Goal: Task Accomplishment & Management: Complete application form

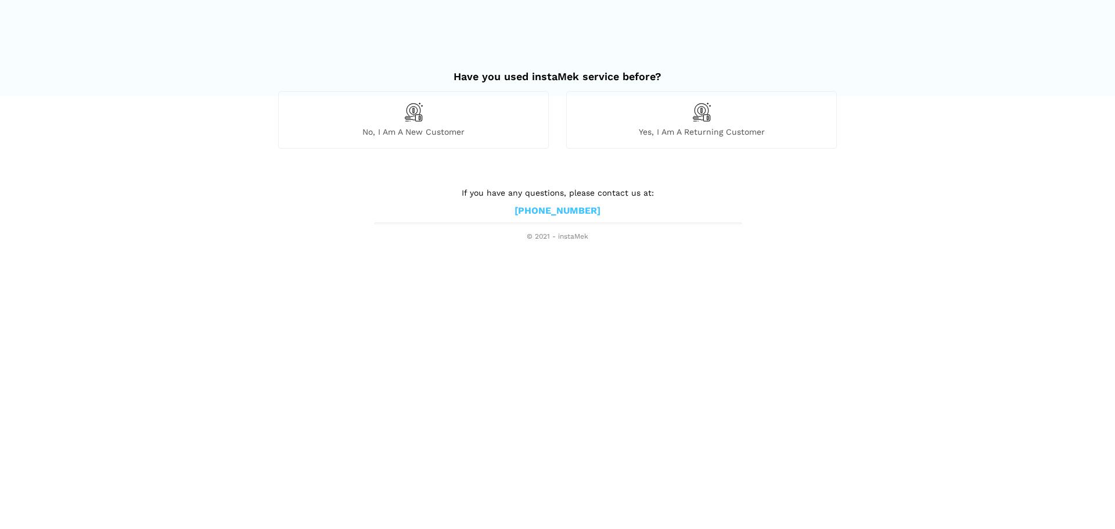
click at [479, 116] on div "No, I am a new customer" at bounding box center [413, 119] width 271 height 57
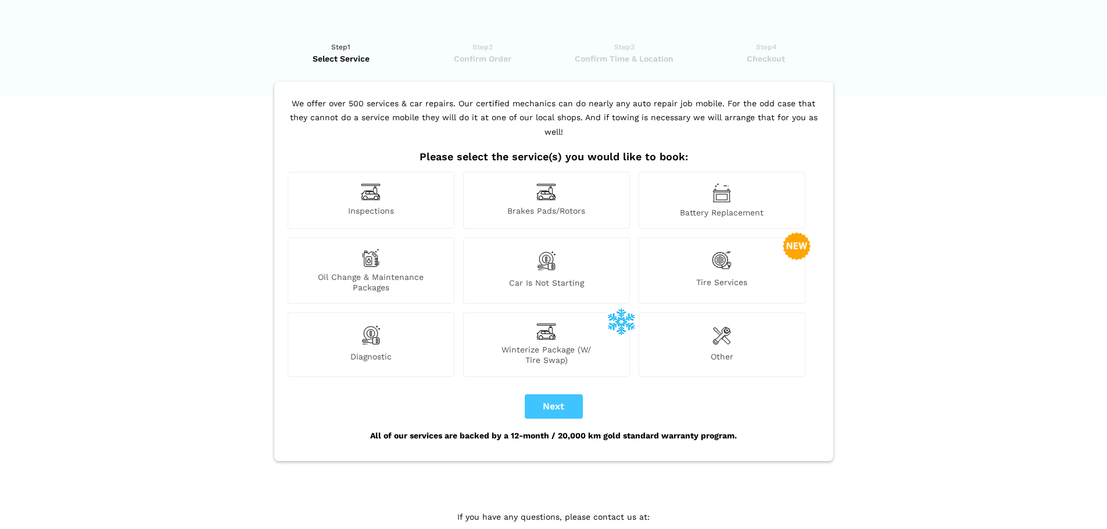
click at [546, 191] on div "Brakes Pads/Rotors" at bounding box center [546, 200] width 167 height 57
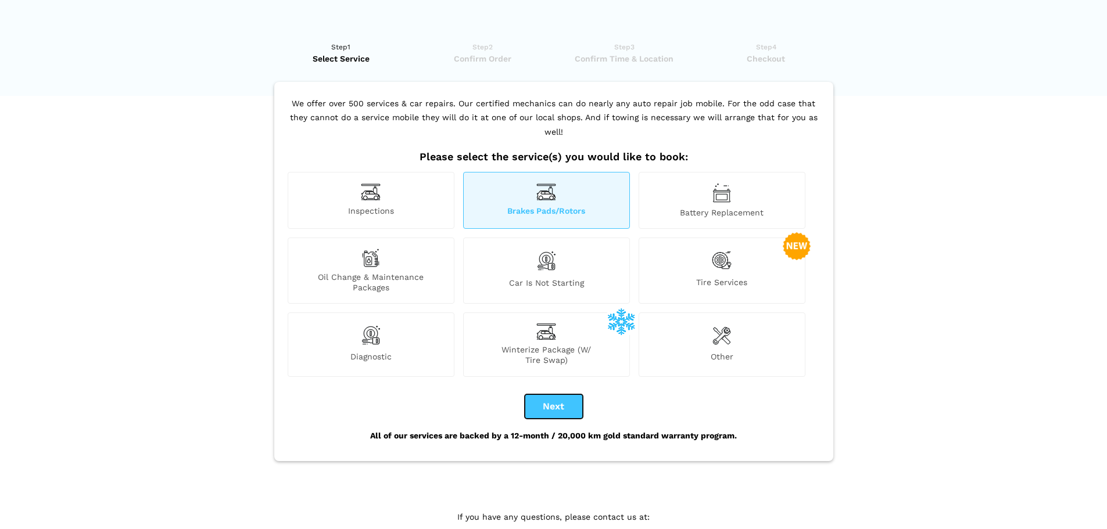
click at [557, 394] on button "Next" at bounding box center [554, 406] width 58 height 24
checkbox input "true"
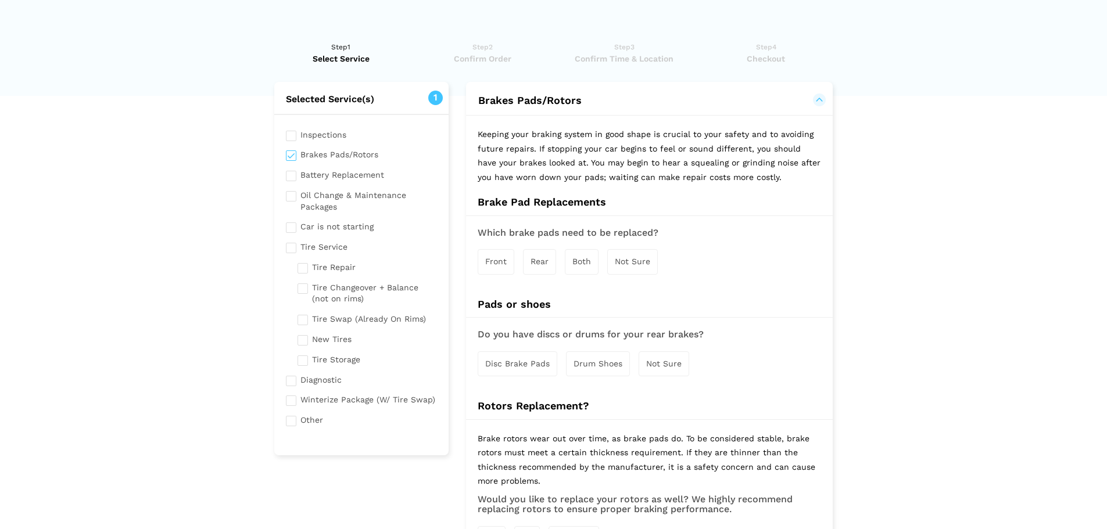
click at [490, 257] on span "Front" at bounding box center [495, 261] width 21 height 9
click at [538, 261] on span "Rear" at bounding box center [541, 261] width 18 height 9
click at [576, 270] on div "Both" at bounding box center [583, 262] width 34 height 25
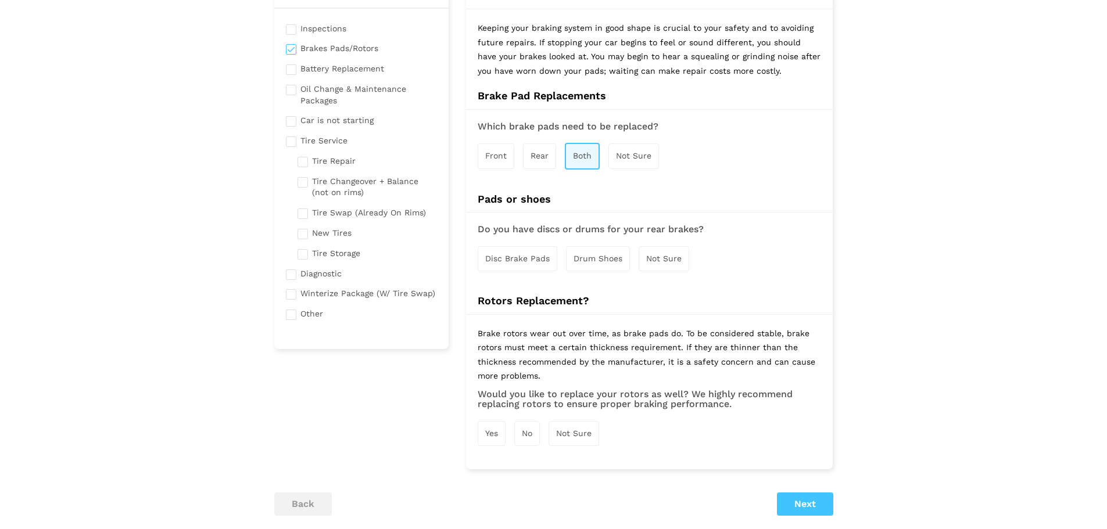
scroll to position [116, 0]
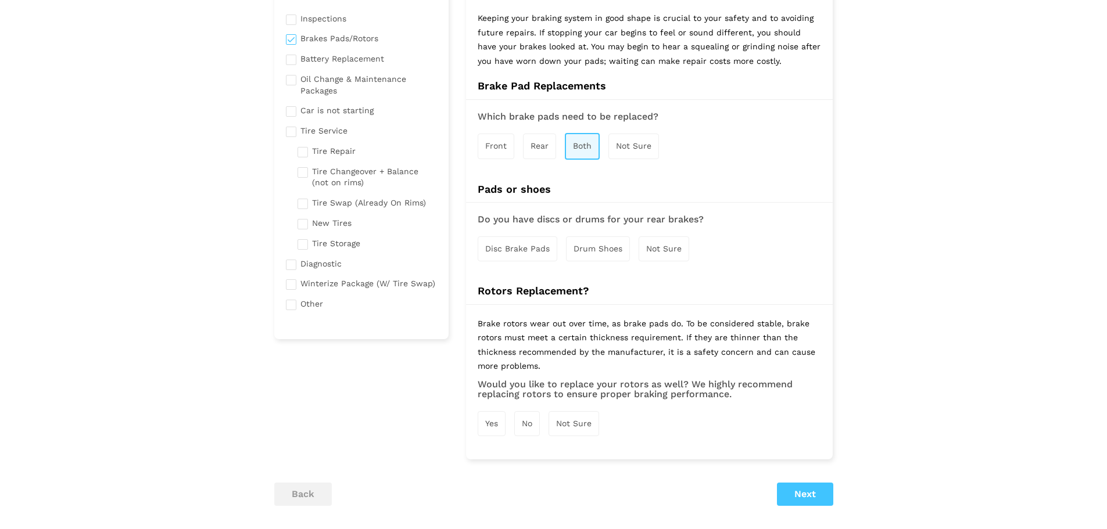
click at [531, 249] on span "Disc Brake Pads" at bounding box center [517, 248] width 64 height 9
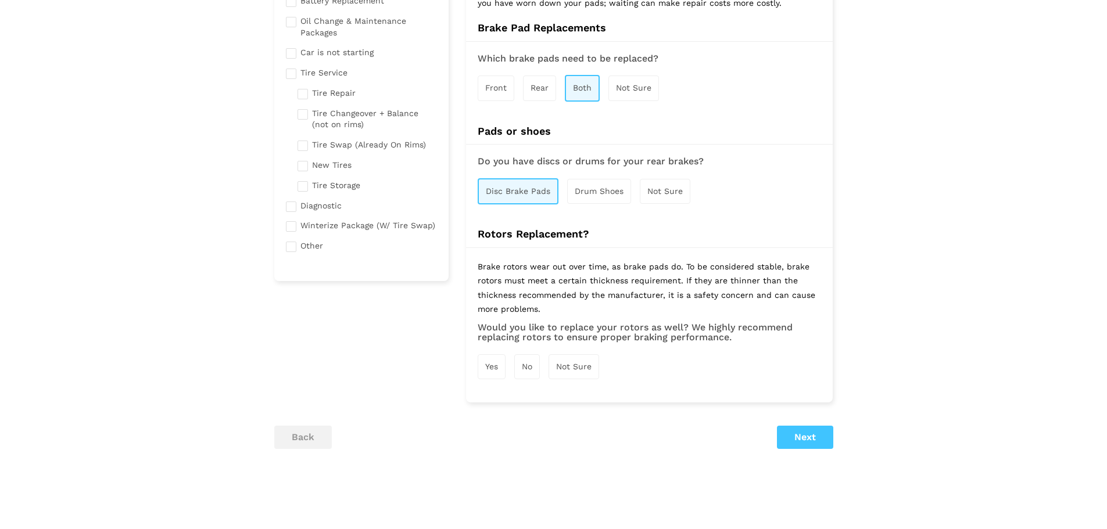
click at [496, 360] on div "Yes" at bounding box center [492, 366] width 28 height 25
click at [804, 440] on button "Next" at bounding box center [805, 438] width 56 height 23
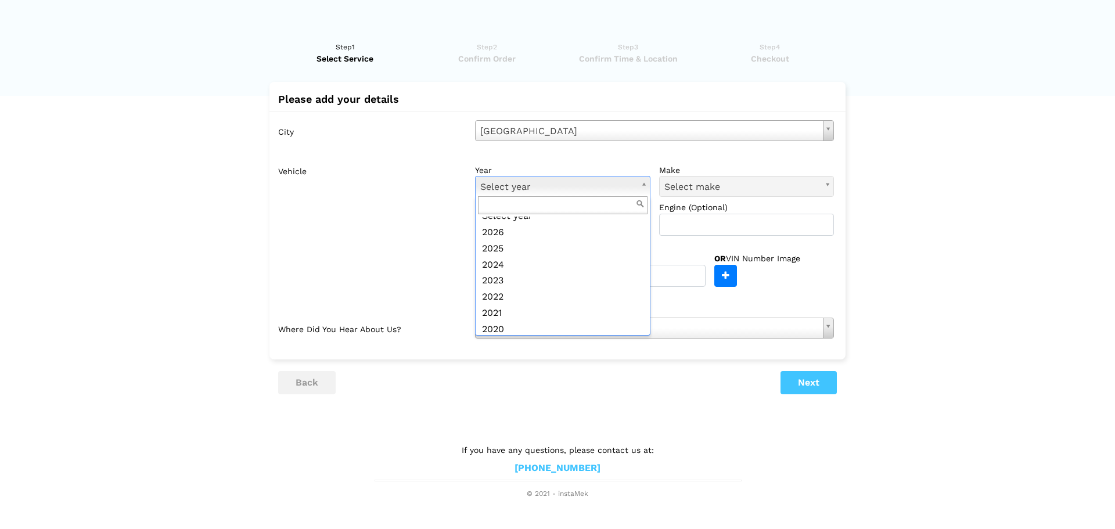
scroll to position [0, 0]
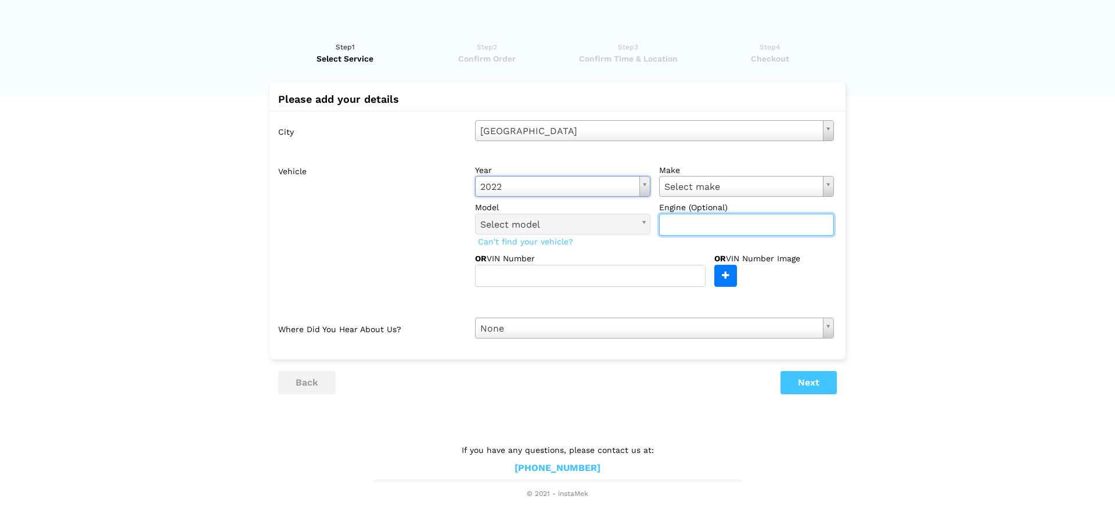
click at [701, 227] on input "text" at bounding box center [746, 225] width 175 height 22
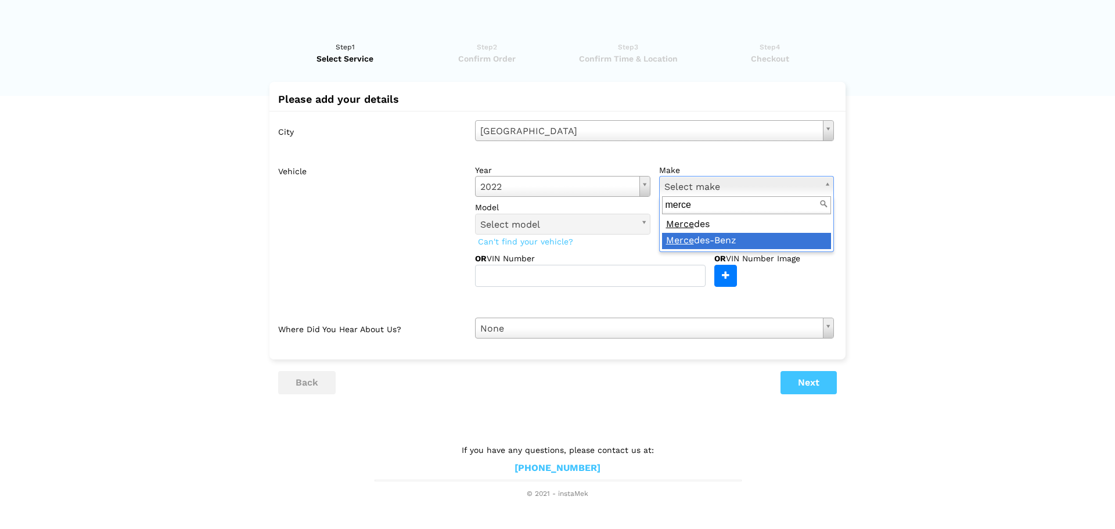
type input "merce"
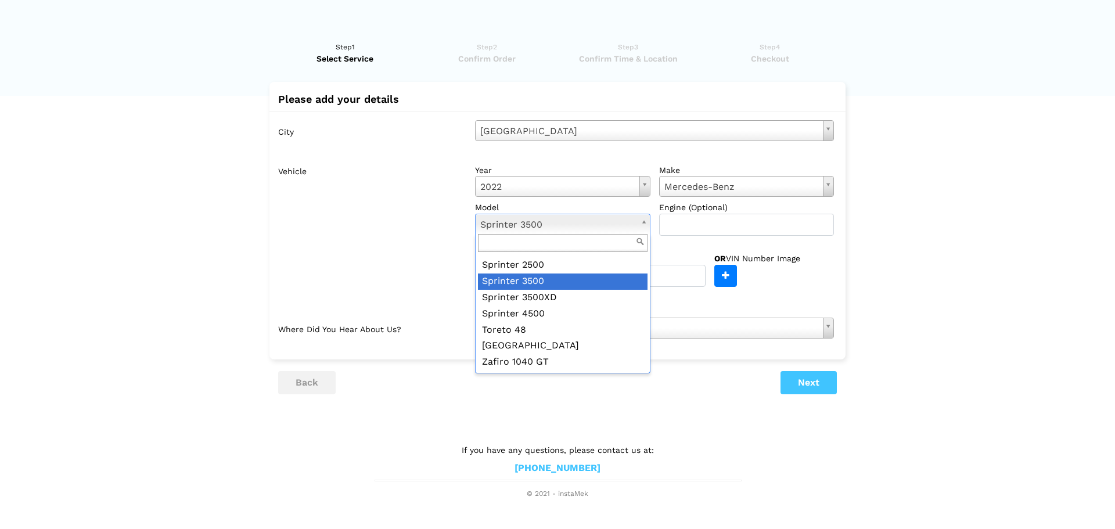
scroll to position [1321, 0]
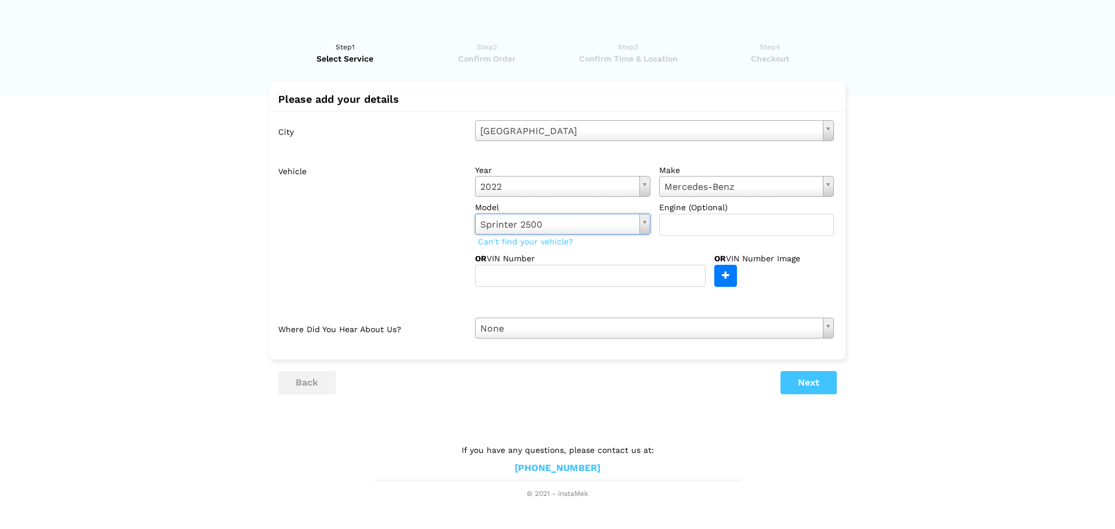
click at [597, 250] on div "year 2022 Select year 2026 2025 2024 2023 2022 2021 2020 2019 2018 2017 2016 20…" at bounding box center [655, 223] width 376 height 127
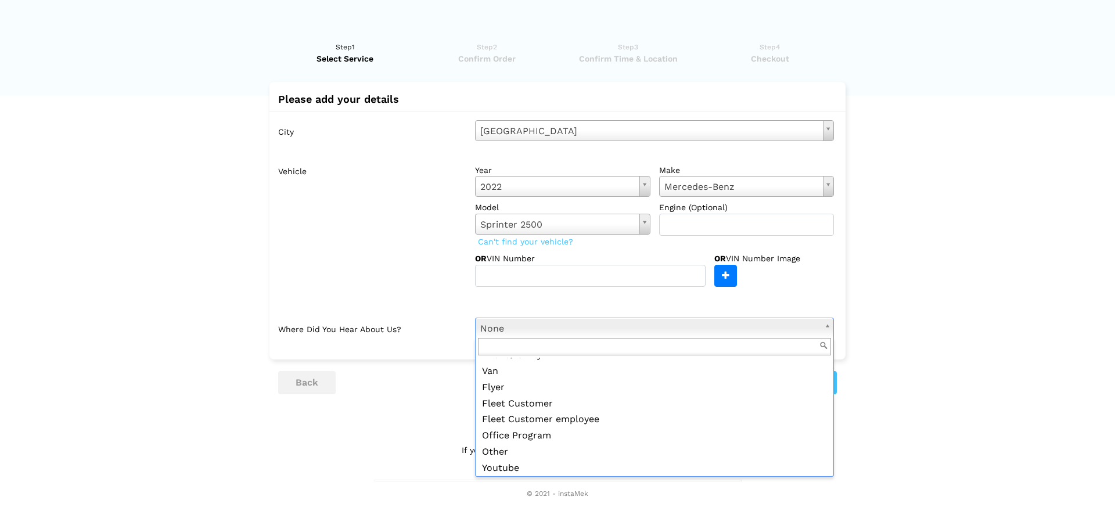
scroll to position [116, 0]
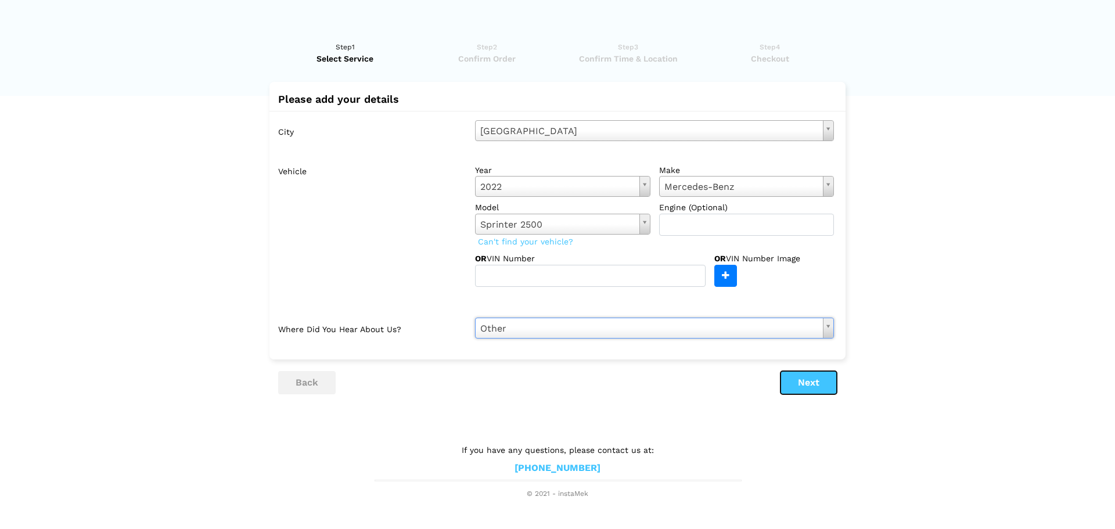
click at [823, 382] on button "Next" at bounding box center [809, 382] width 56 height 23
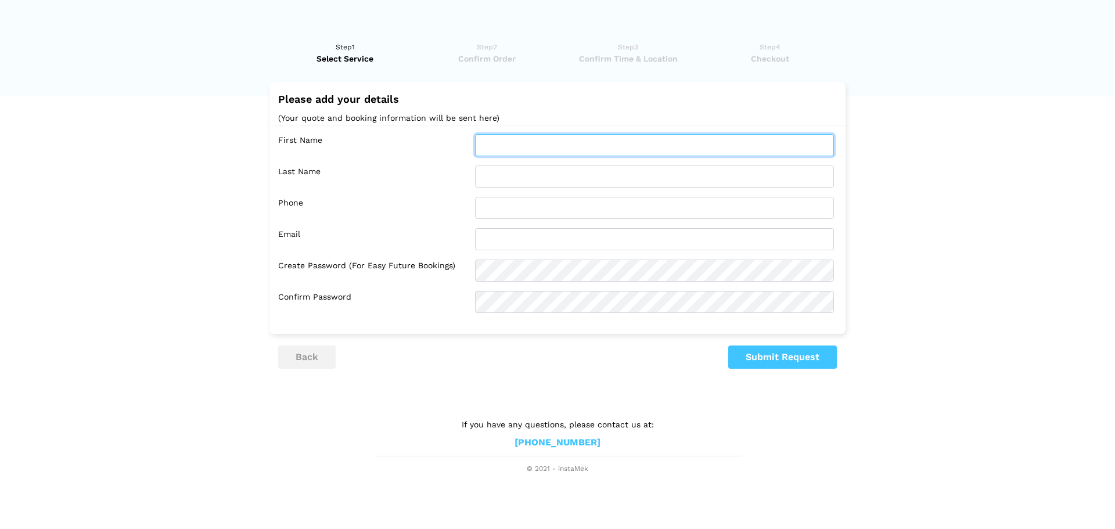
click at [656, 143] on input "text" at bounding box center [654, 145] width 359 height 22
click at [914, 191] on lik "Have you used instaMek service before? No, I am a new customer Yes, I am a retu…" at bounding box center [557, 252] width 1115 height 445
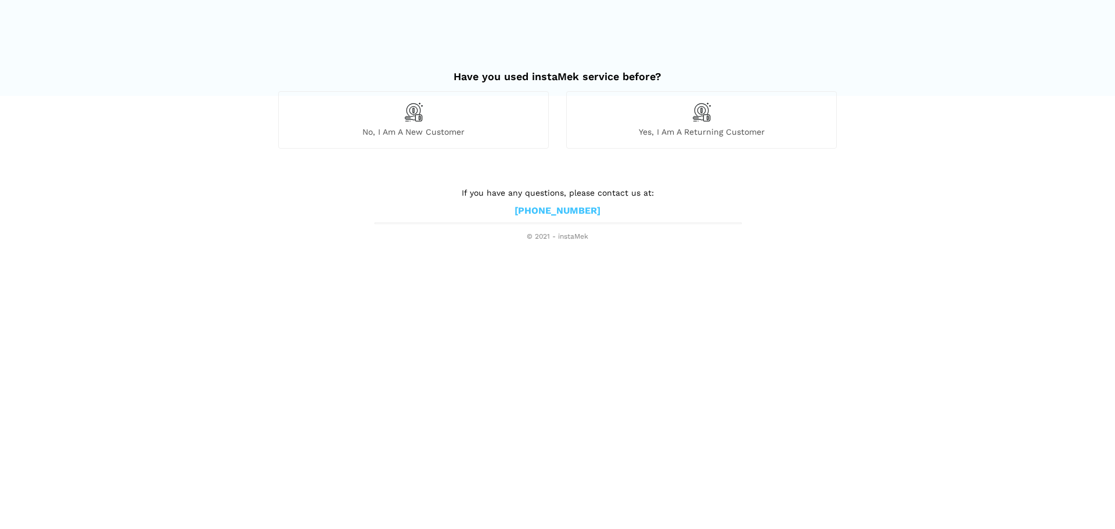
click at [345, 113] on div "No, I am a new customer" at bounding box center [413, 119] width 271 height 57
click at [540, 121] on div "No, I am a new customer" at bounding box center [413, 119] width 271 height 57
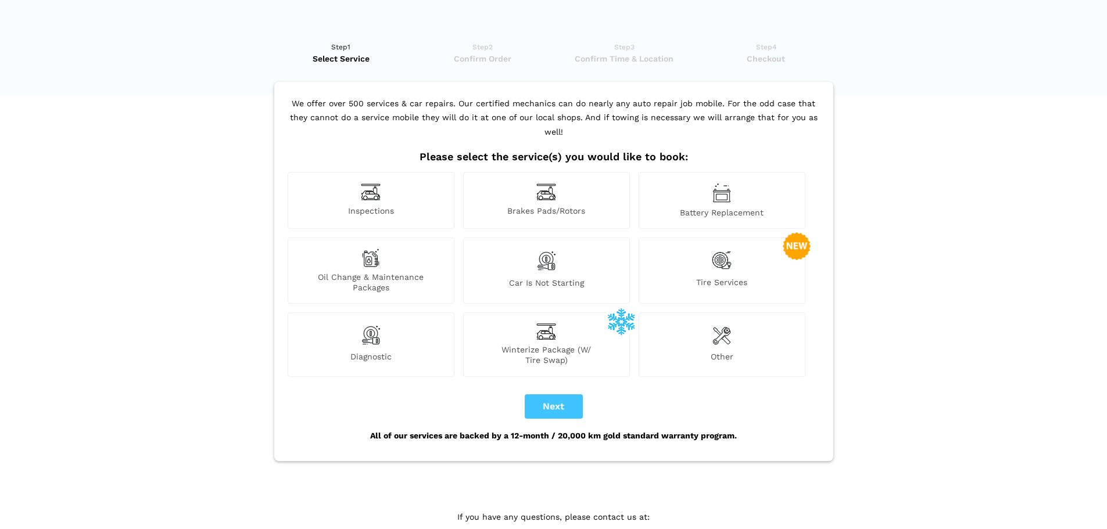
click at [594, 206] on span "Brakes Pads/Rotors" at bounding box center [547, 212] width 166 height 12
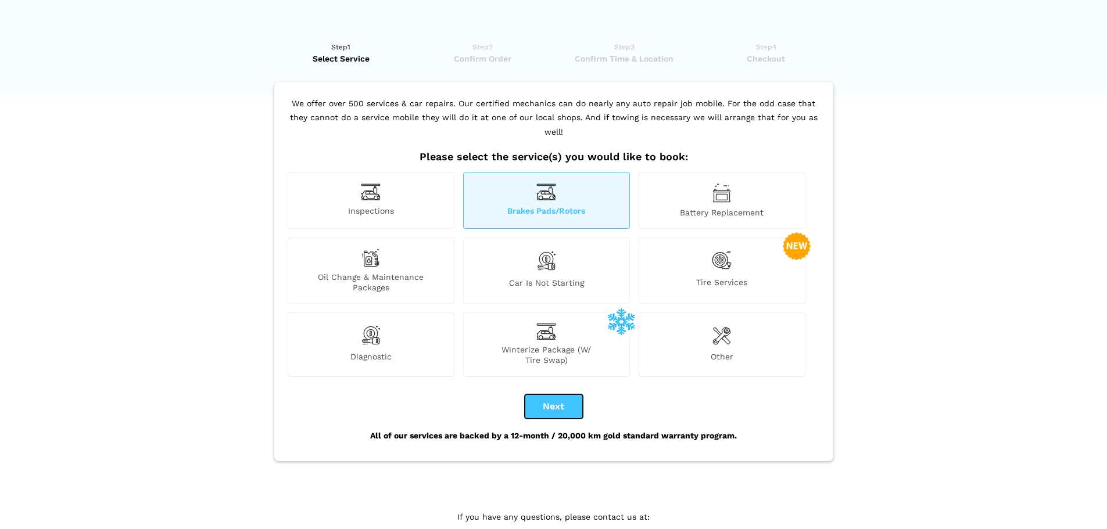
click at [546, 400] on button "Next" at bounding box center [554, 406] width 58 height 24
checkbox input "true"
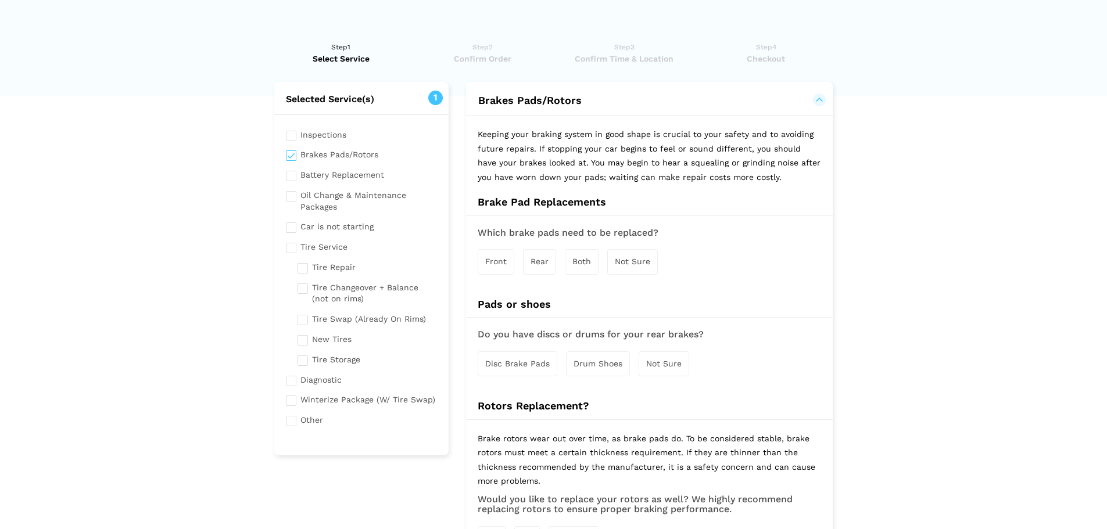
click at [580, 257] on span "Both" at bounding box center [581, 261] width 19 height 9
click at [535, 371] on div "Disc Brake Pads" at bounding box center [518, 365] width 80 height 25
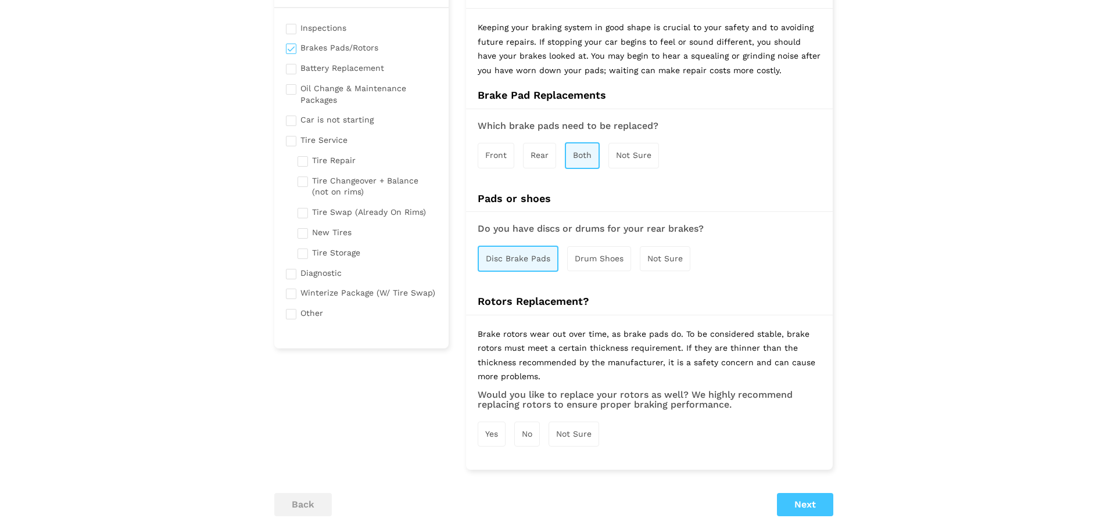
scroll to position [229, 0]
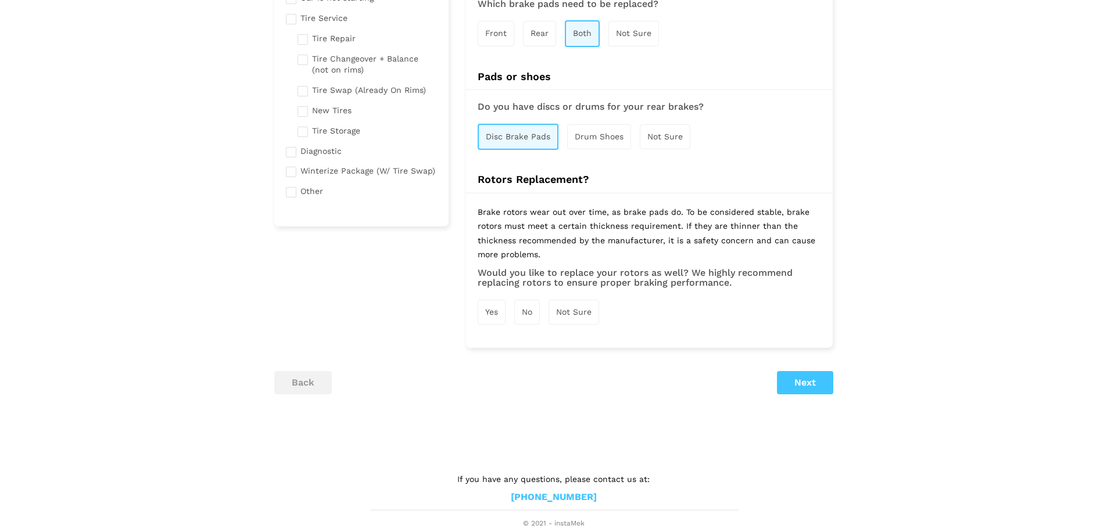
click at [497, 310] on span "Yes" at bounding box center [491, 311] width 13 height 9
click at [838, 392] on div "back Next" at bounding box center [553, 383] width 576 height 23
click at [826, 386] on button "Next" at bounding box center [805, 383] width 56 height 23
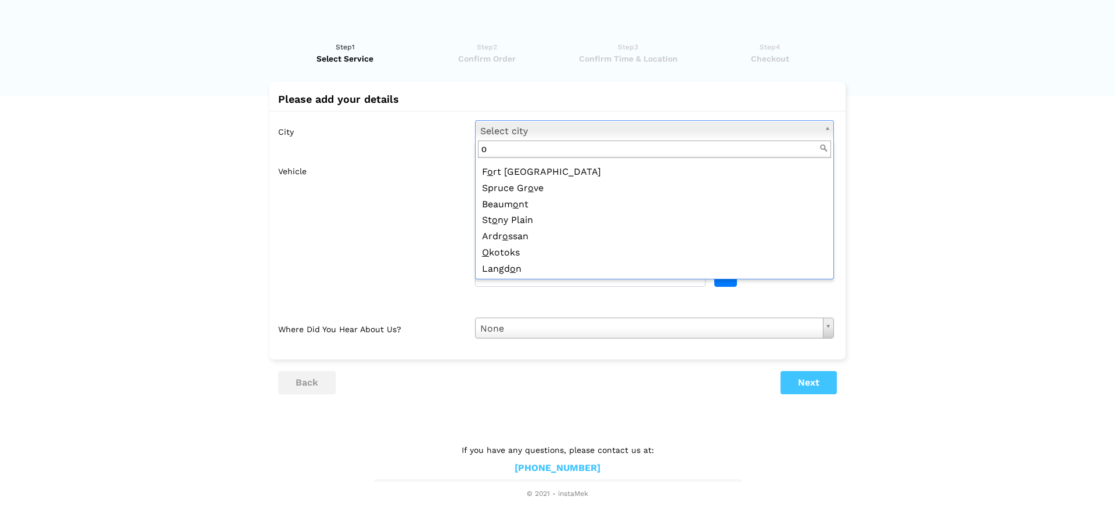
scroll to position [0, 0]
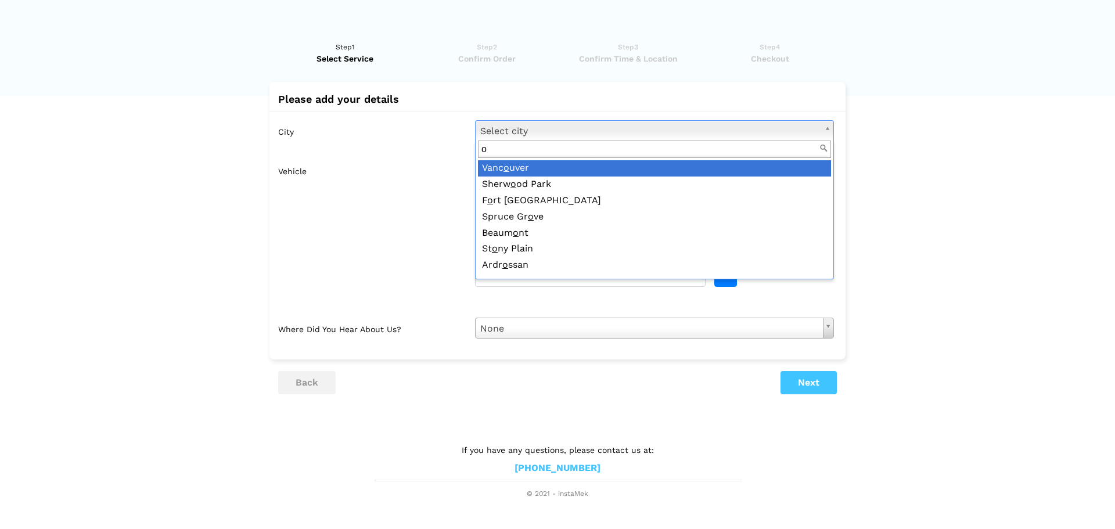
type input "o"
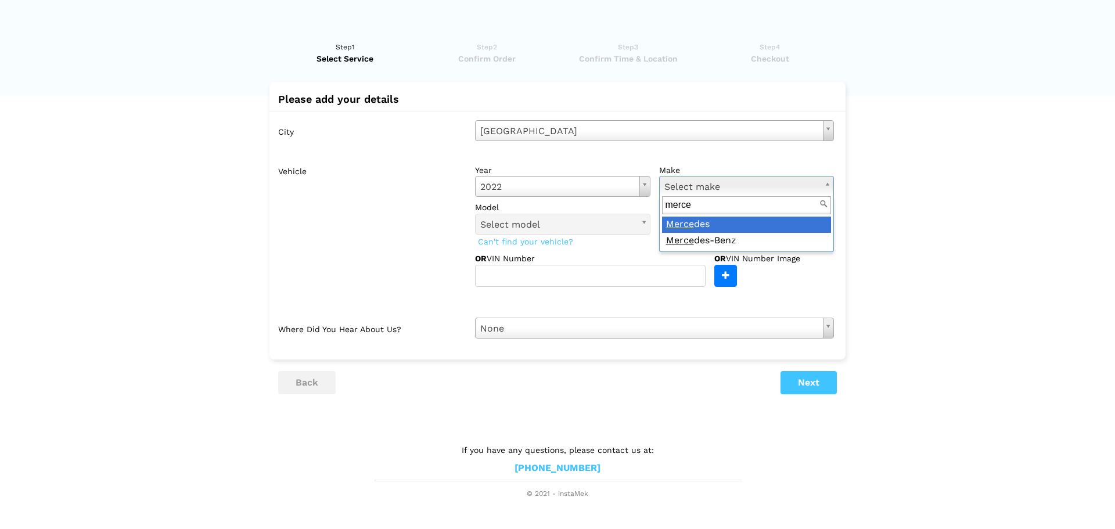
type input "merce"
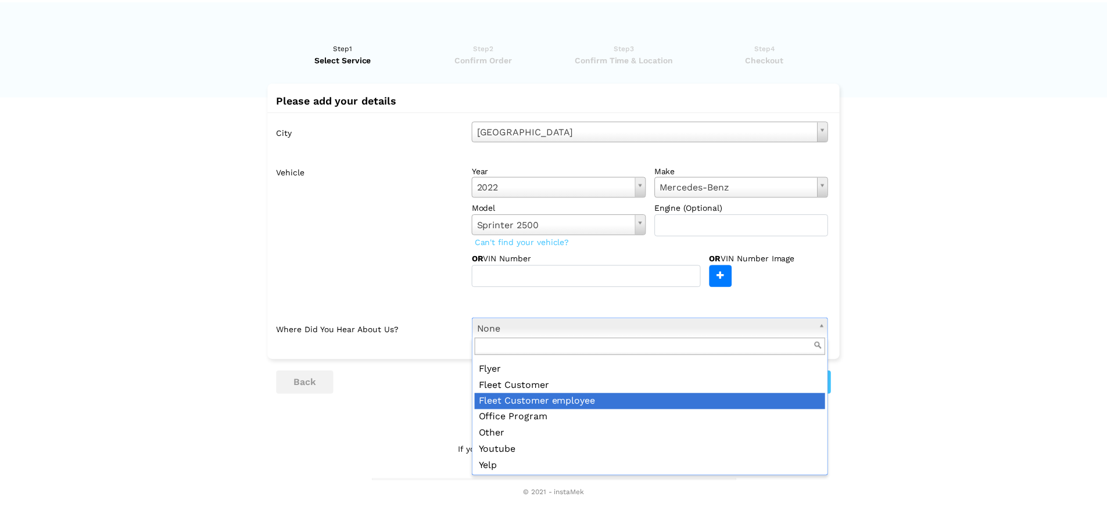
scroll to position [126, 0]
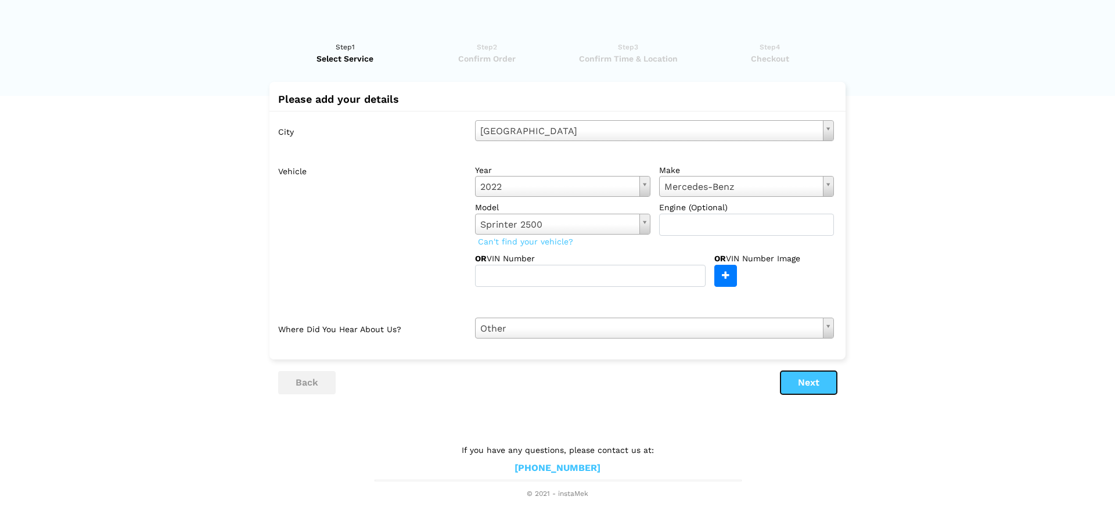
click at [801, 387] on button "Next" at bounding box center [809, 382] width 56 height 23
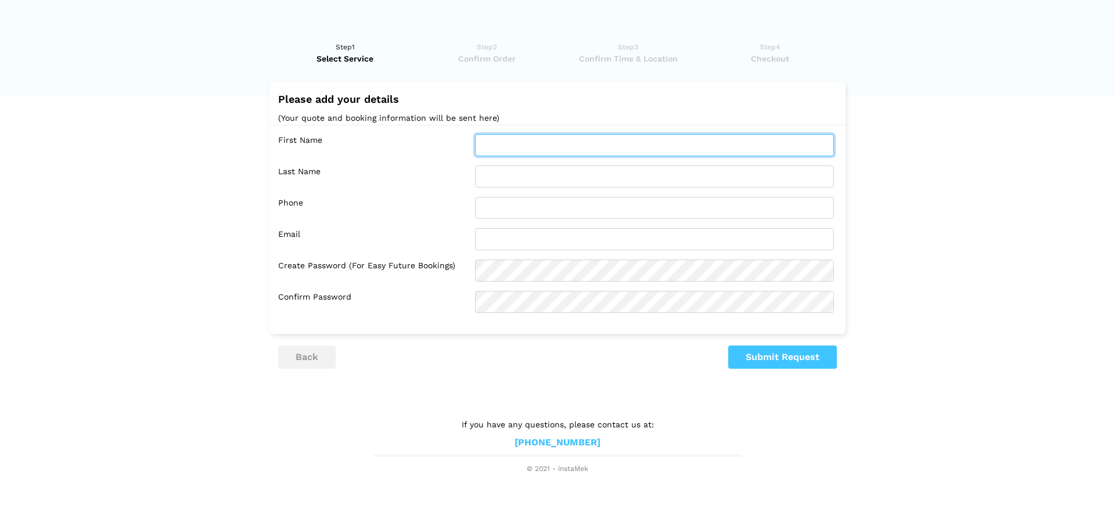
click at [562, 155] on input "text" at bounding box center [654, 145] width 359 height 22
type input "Francisco"
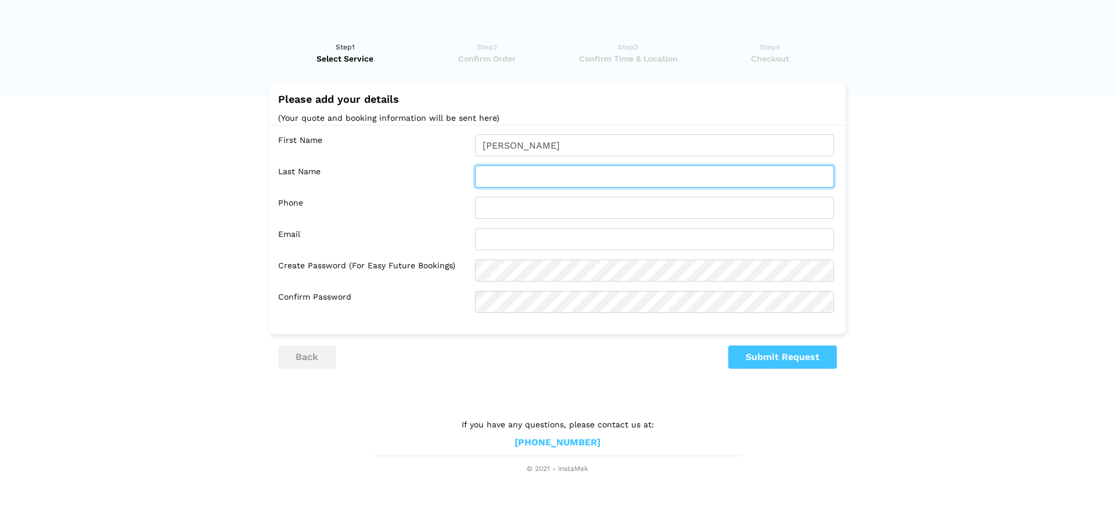
click at [546, 171] on input "text" at bounding box center [654, 177] width 359 height 22
type input "a"
type input "Alfaro"
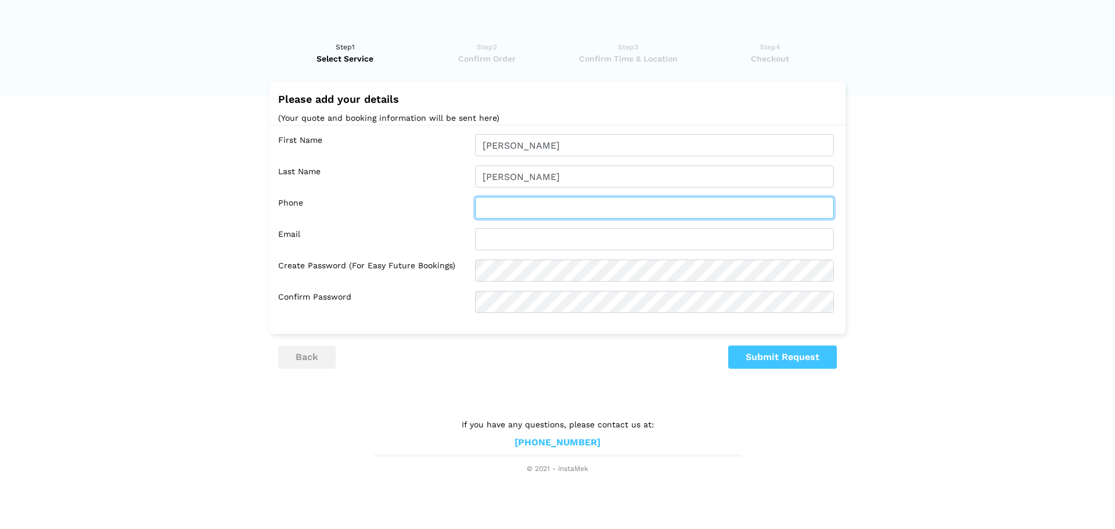
click at [540, 202] on input "text" at bounding box center [654, 208] width 359 height 22
type input "289-600-1455"
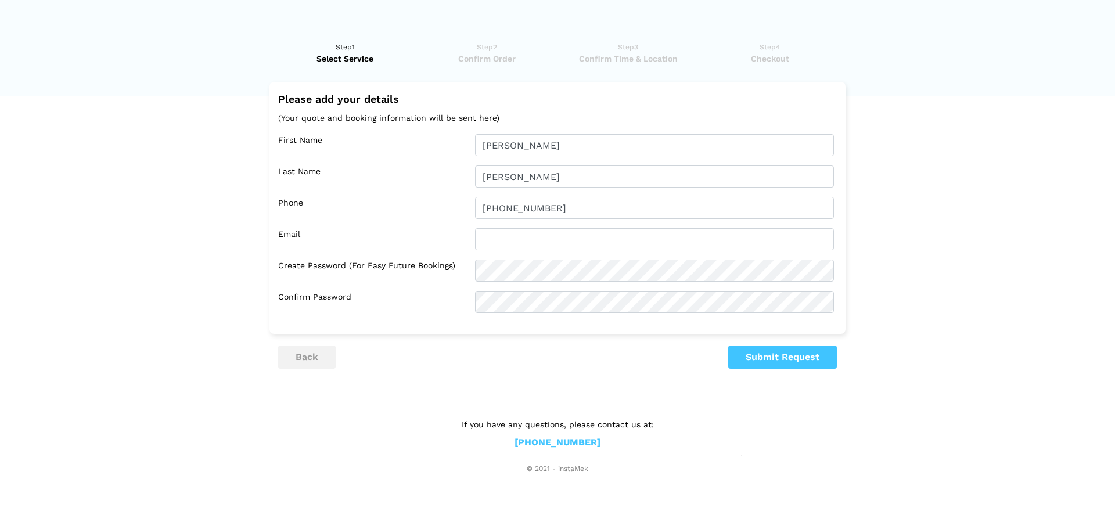
click at [532, 224] on div "First Name Francisco Last Name Alfaro Phone 289-600-1455 Email Confirm Password" at bounding box center [558, 224] width 576 height 198
click at [526, 231] on input "text" at bounding box center [654, 239] width 359 height 22
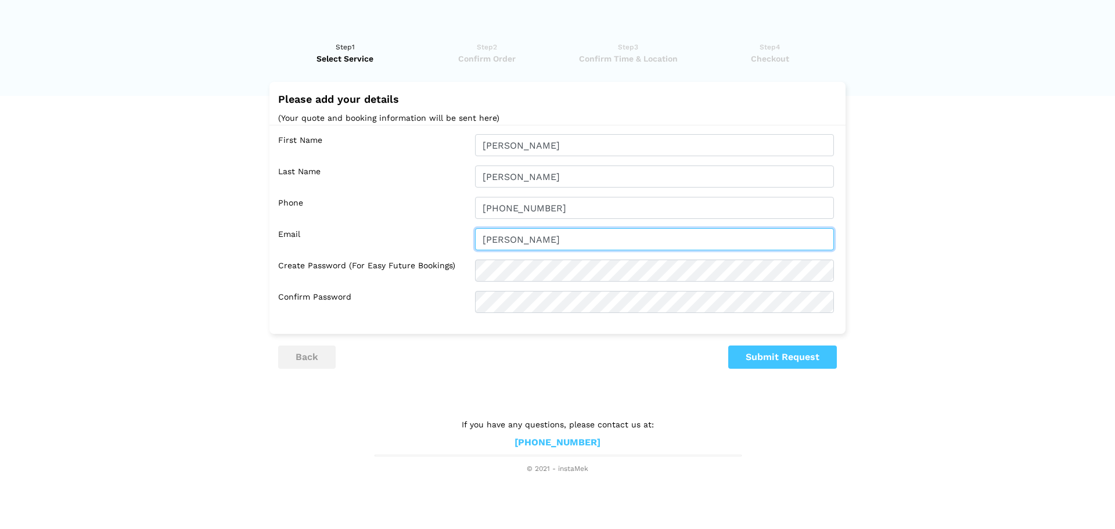
type input "[EMAIL_ADDRESS][DOMAIN_NAME]"
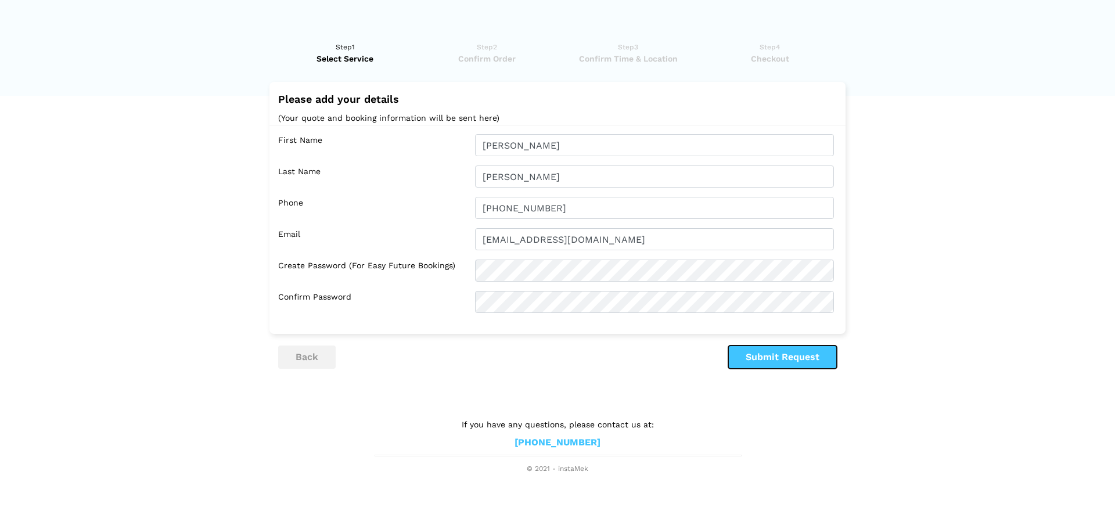
click at [769, 361] on button "Submit Request" at bounding box center [783, 357] width 109 height 23
click at [777, 352] on button "Submit Request" at bounding box center [783, 357] width 109 height 23
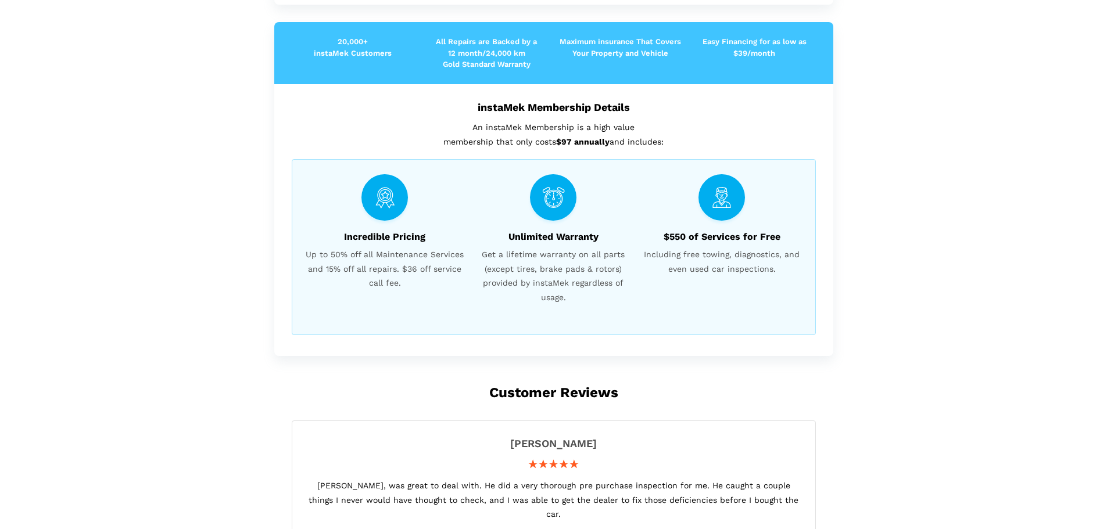
scroll to position [204, 0]
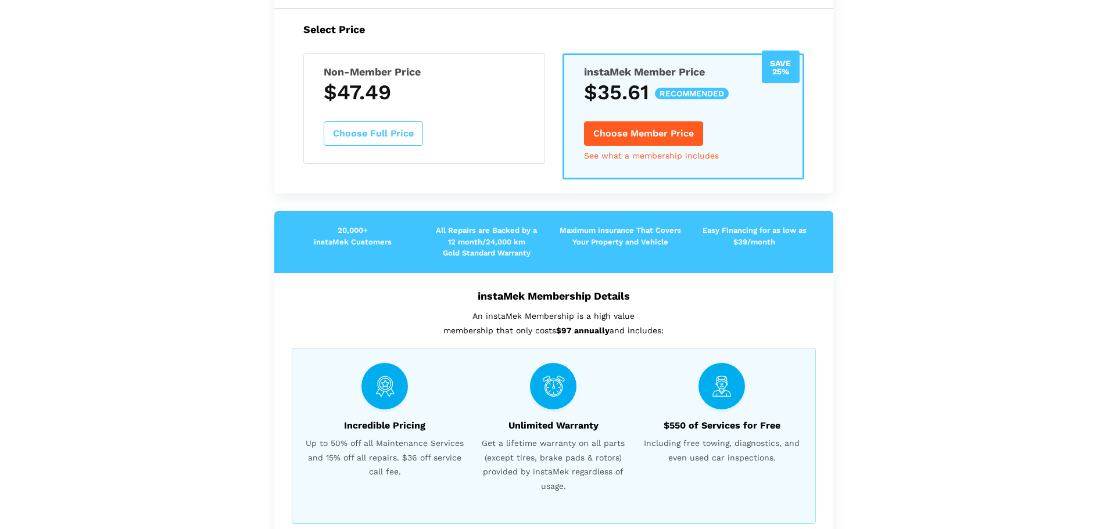
click at [393, 143] on button "Choose Full Price" at bounding box center [373, 133] width 99 height 24
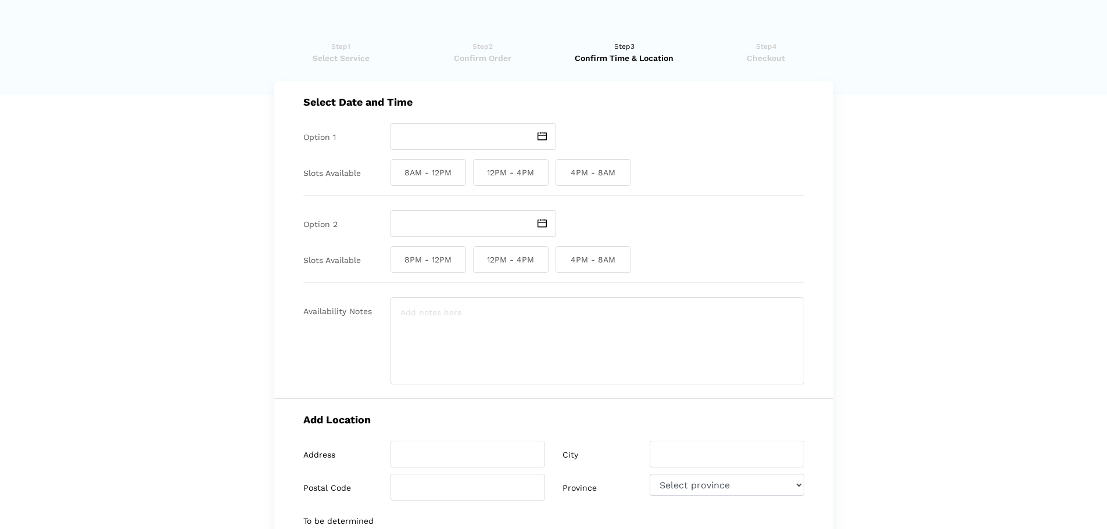
scroll to position [0, 0]
click at [473, 66] on ul "Step1 Select Service Step2 Confirm Order Step3 Confirm Time & Location Step4 Ch…" at bounding box center [553, 56] width 559 height 52
click at [474, 58] on span "Confirm Order" at bounding box center [482, 59] width 134 height 12
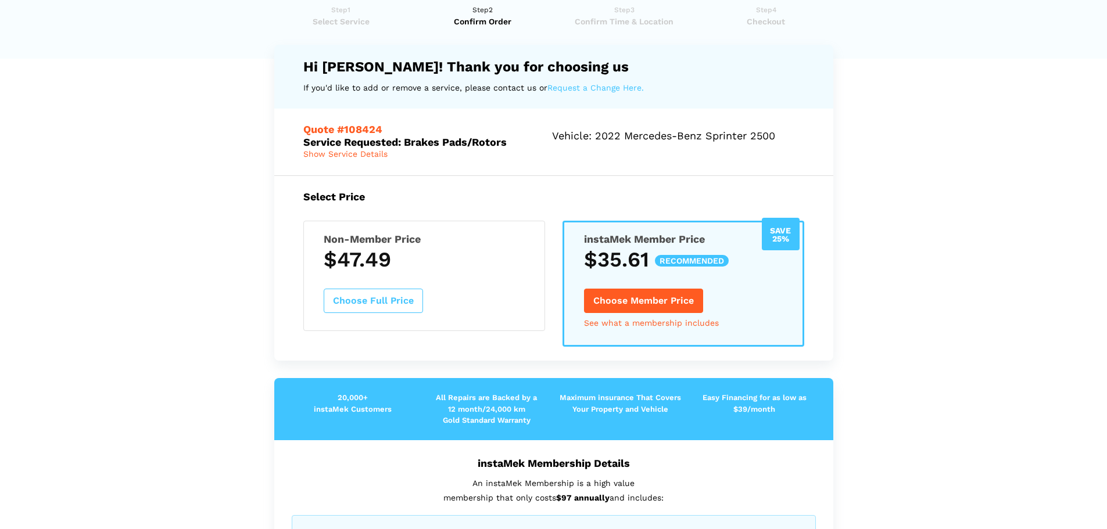
scroll to position [116, 0]
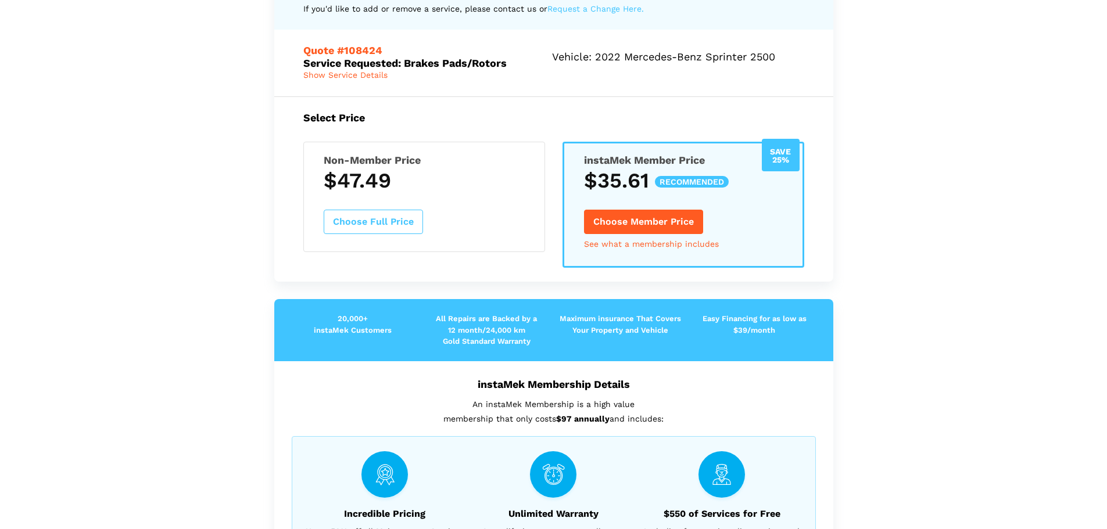
click at [361, 77] on span "Show Service Details" at bounding box center [345, 74] width 84 height 9
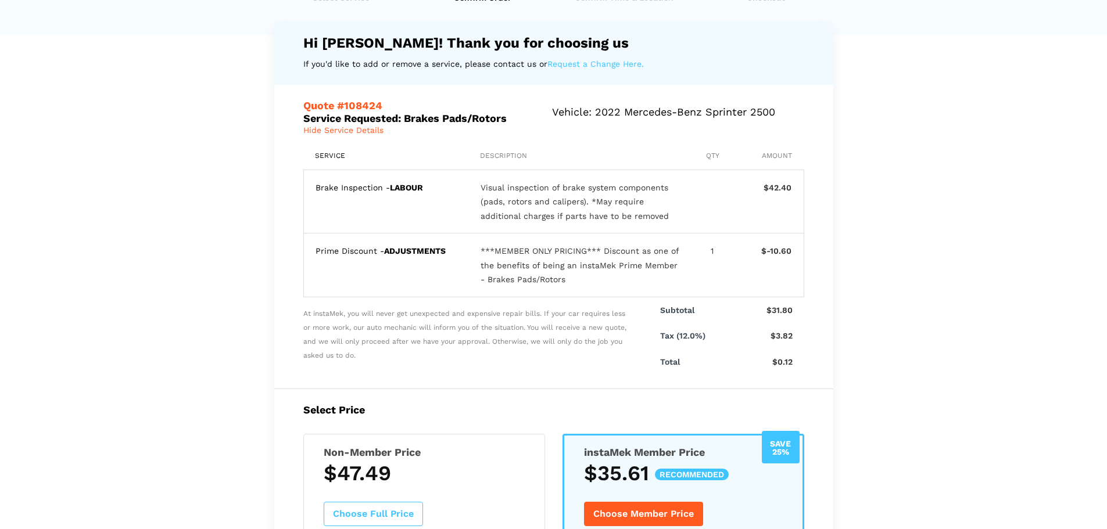
scroll to position [0, 0]
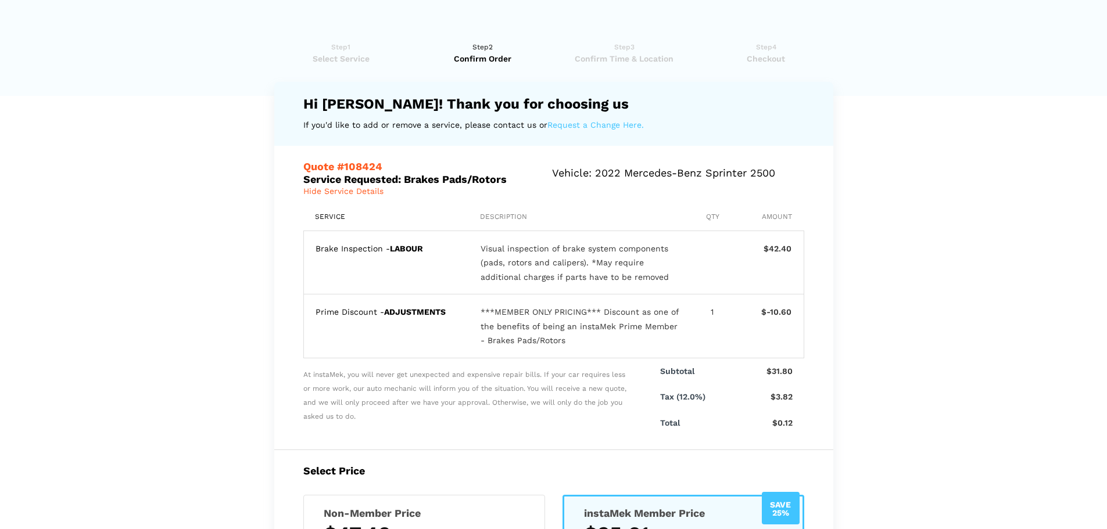
click at [357, 59] on span "Select Service" at bounding box center [341, 59] width 134 height 12
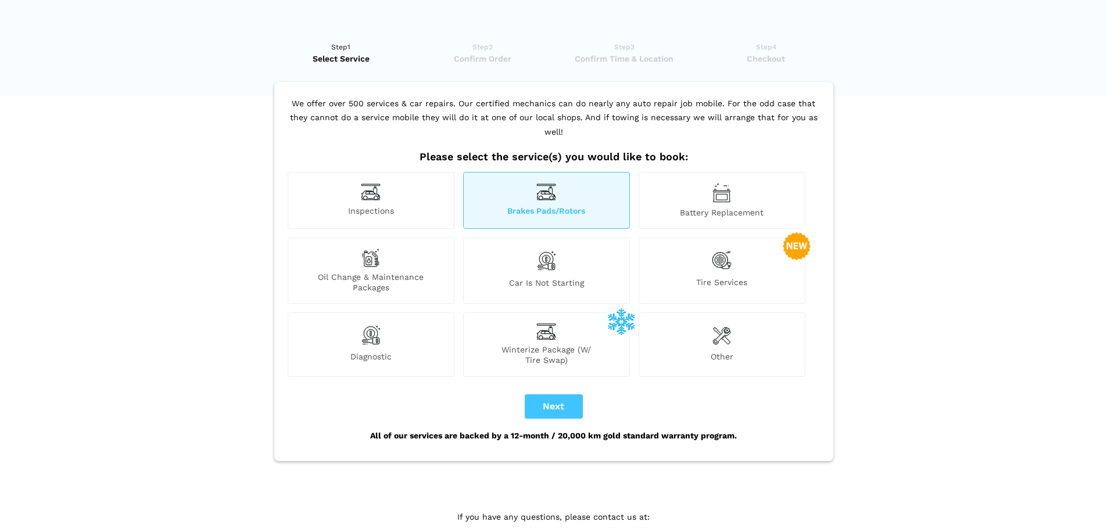
click at [566, 206] on span "Brakes Pads/Rotors" at bounding box center [547, 212] width 166 height 12
click at [565, 397] on button "Next" at bounding box center [554, 406] width 58 height 24
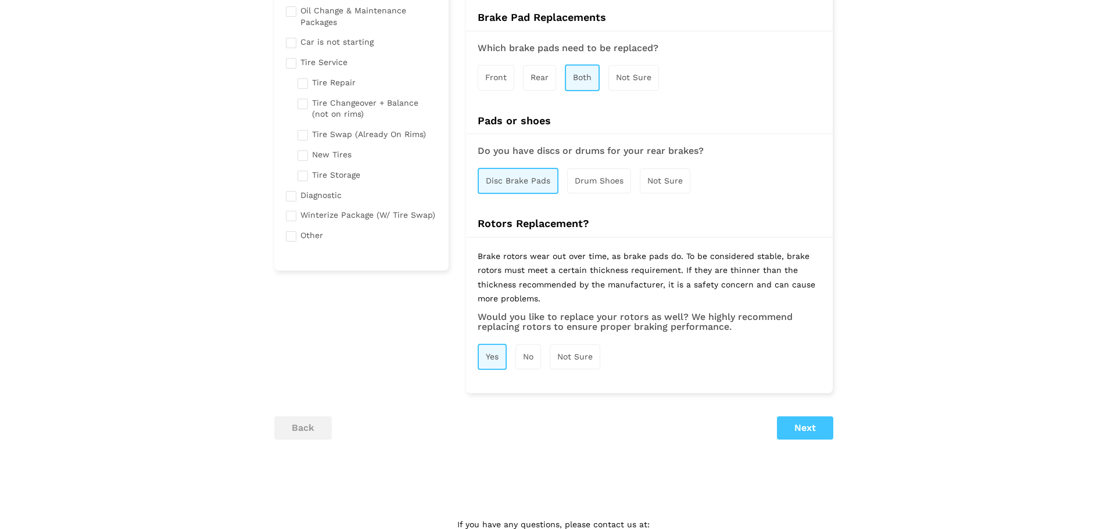
scroll to position [230, 0]
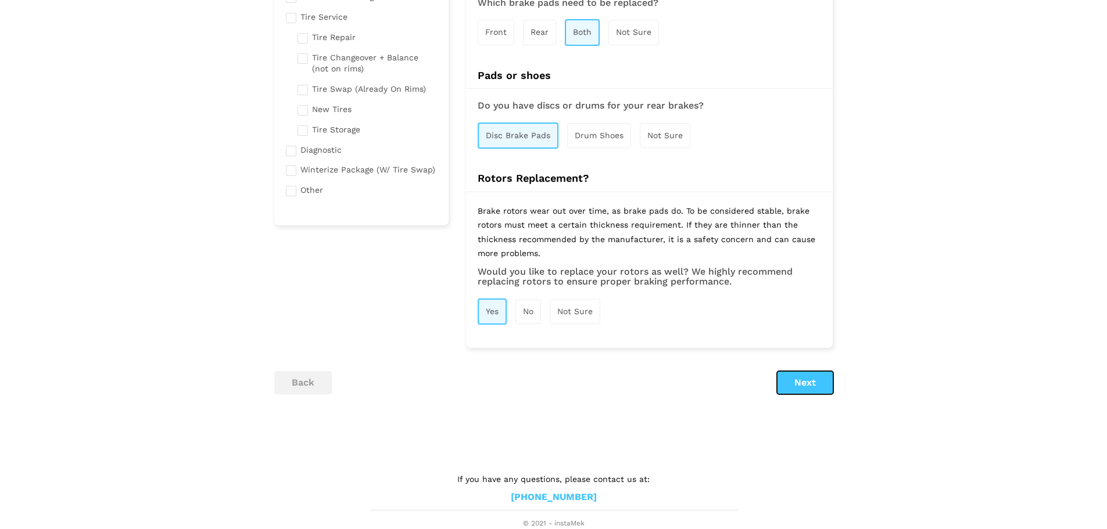
click at [814, 376] on button "Next" at bounding box center [805, 382] width 56 height 23
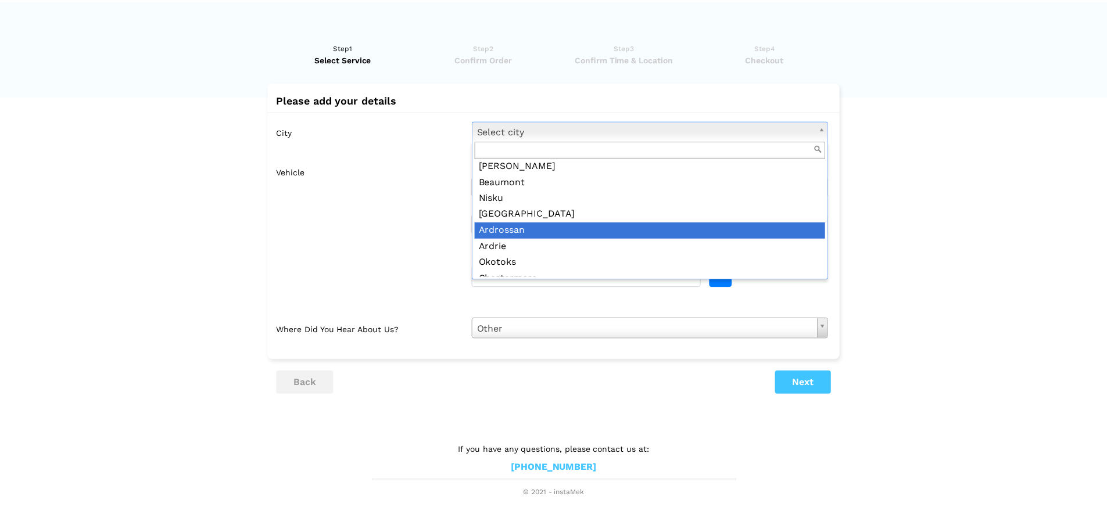
scroll to position [0, 0]
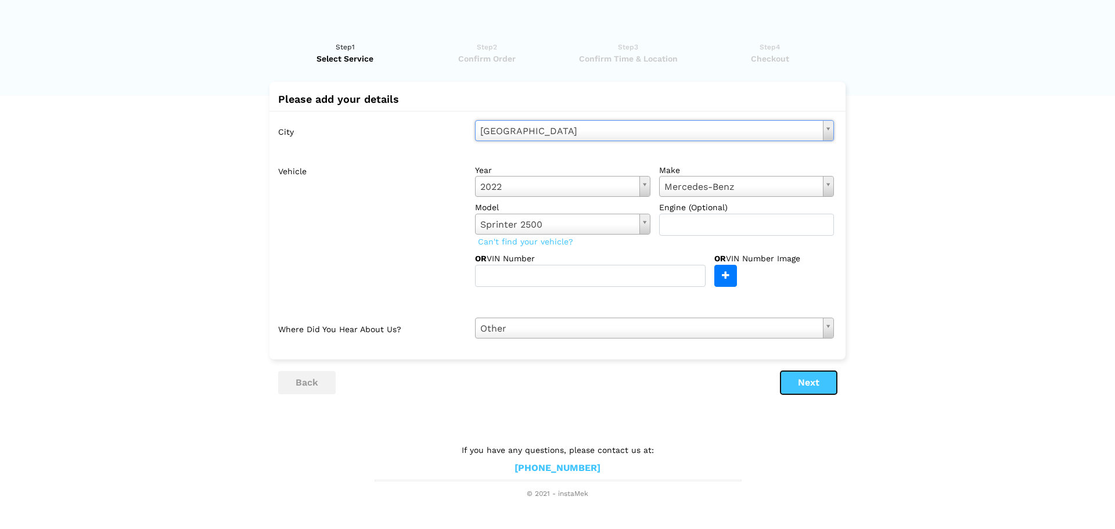
click at [816, 388] on button "Next" at bounding box center [809, 382] width 56 height 23
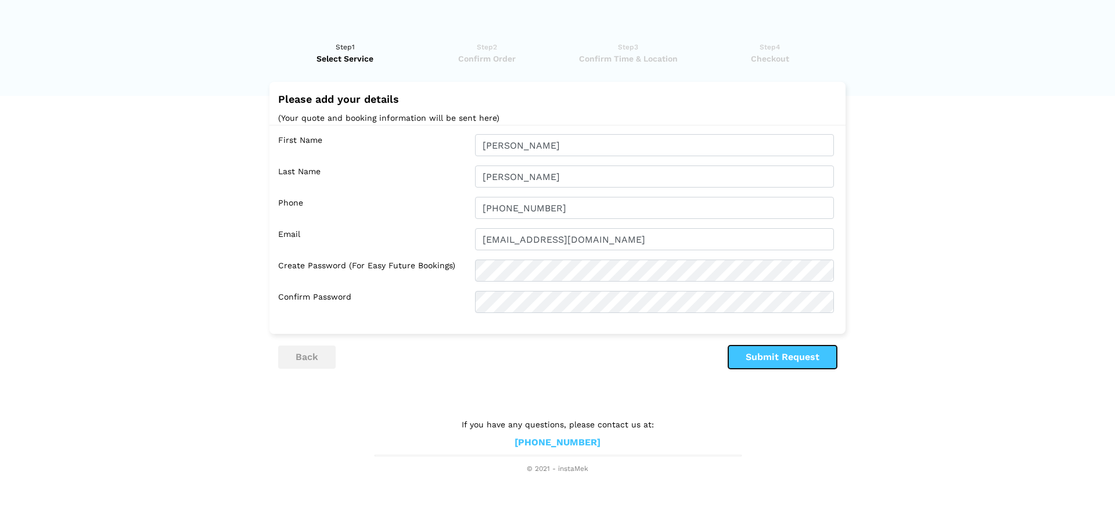
click at [772, 355] on button "Submit Request" at bounding box center [783, 357] width 109 height 23
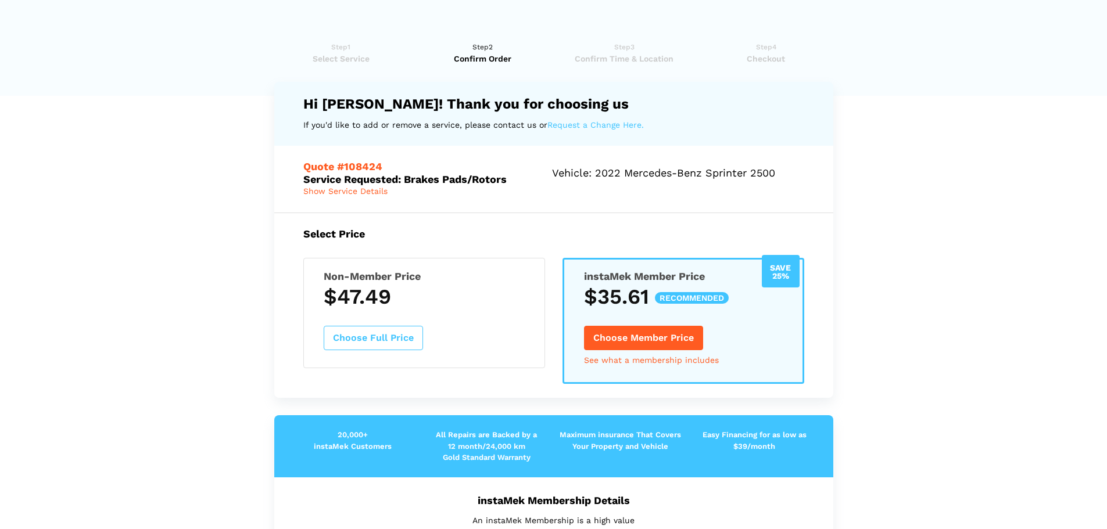
click at [335, 58] on span "Select Service" at bounding box center [341, 59] width 134 height 12
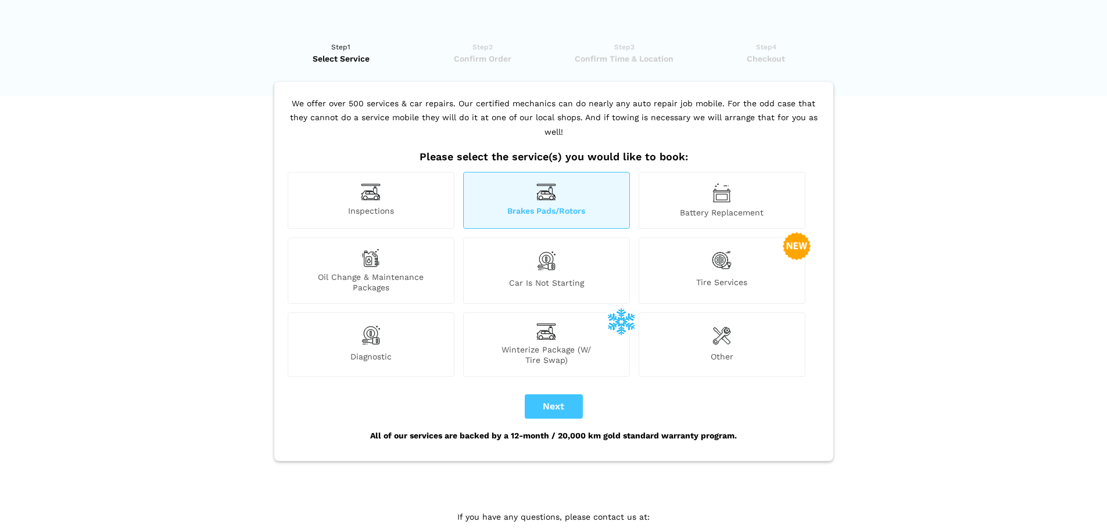
click at [379, 272] on span "Oil Change & Maintenance Packages" at bounding box center [371, 282] width 166 height 21
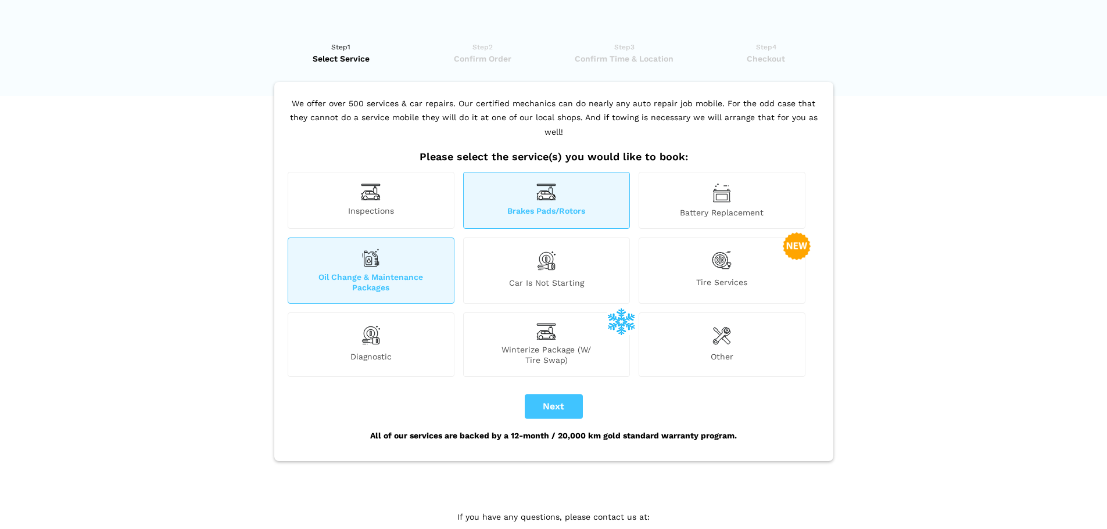
click at [511, 178] on div "Brakes Pads/Rotors" at bounding box center [546, 200] width 167 height 57
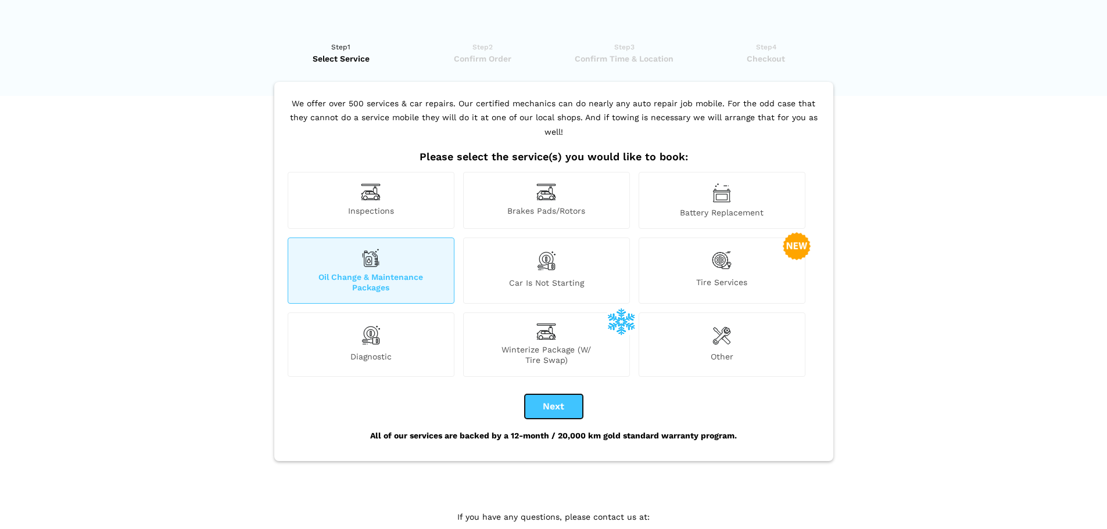
click at [548, 397] on button "Next" at bounding box center [554, 406] width 58 height 24
checkbox input "false"
checkbox input "true"
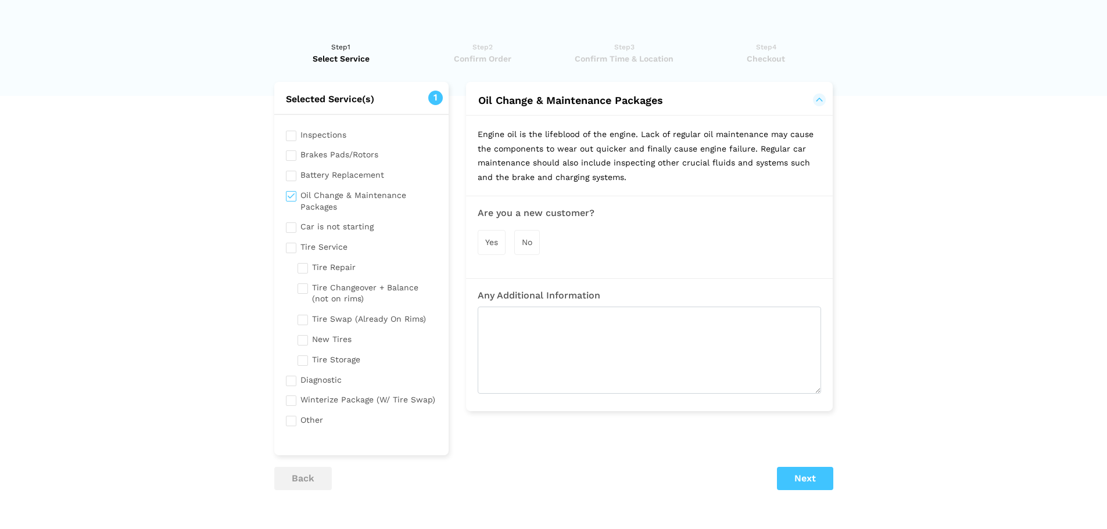
click at [499, 242] on div "Yes" at bounding box center [492, 242] width 28 height 25
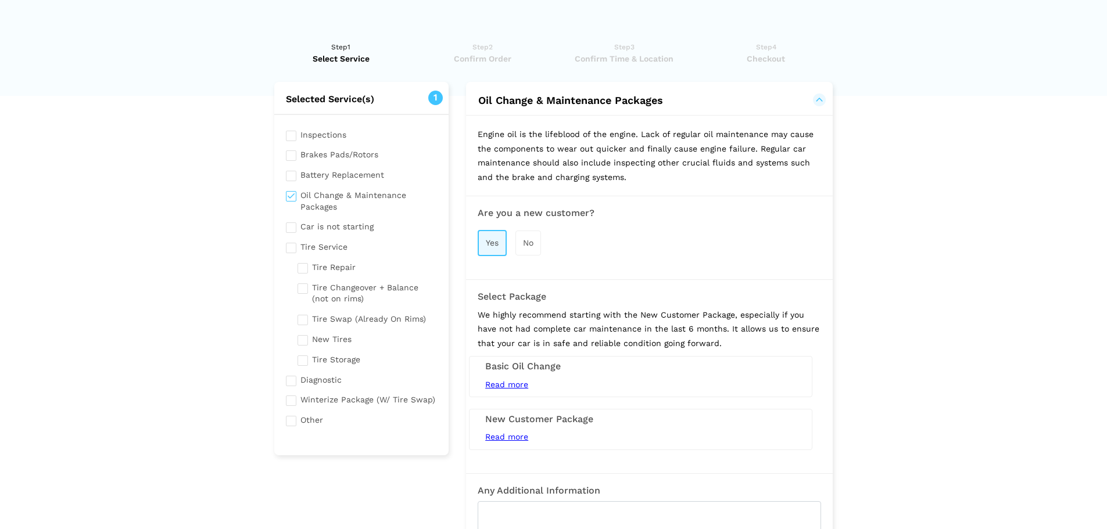
scroll to position [58, 0]
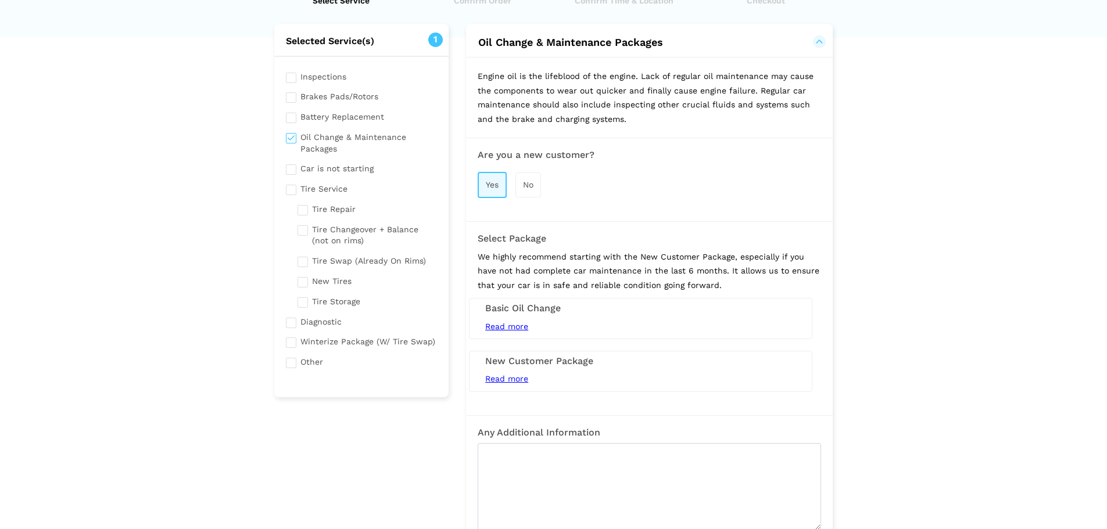
click at [512, 310] on h3 "Basic Oil Change" at bounding box center [640, 308] width 311 height 10
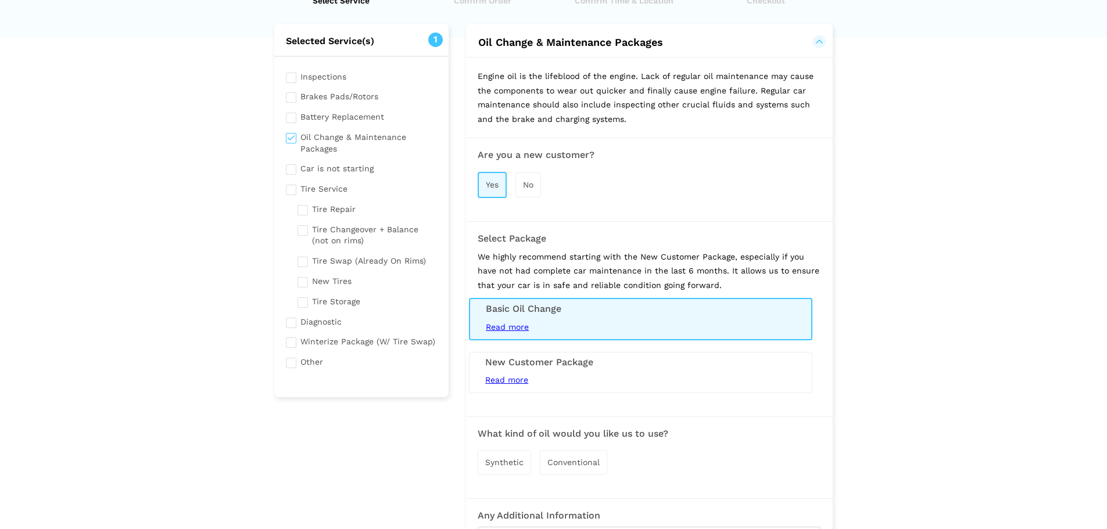
click at [515, 470] on div "Synthetic" at bounding box center [504, 462] width 53 height 25
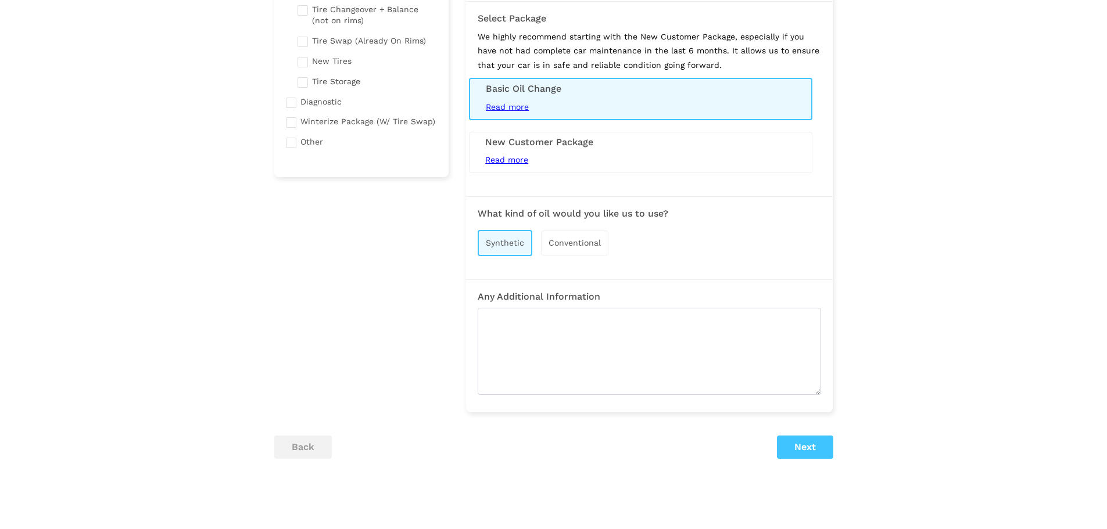
scroll to position [290, 0]
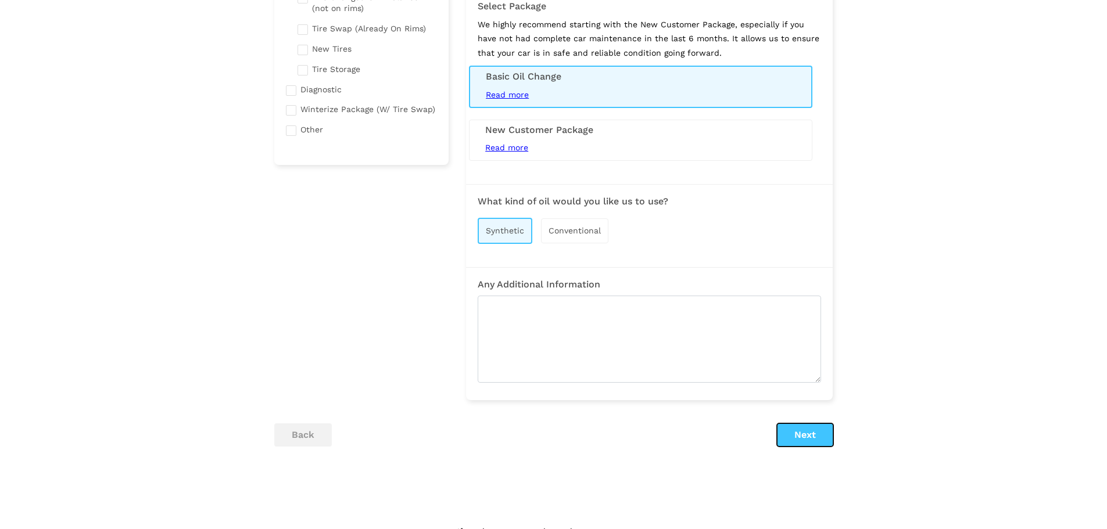
click at [795, 435] on button "Next" at bounding box center [805, 435] width 56 height 23
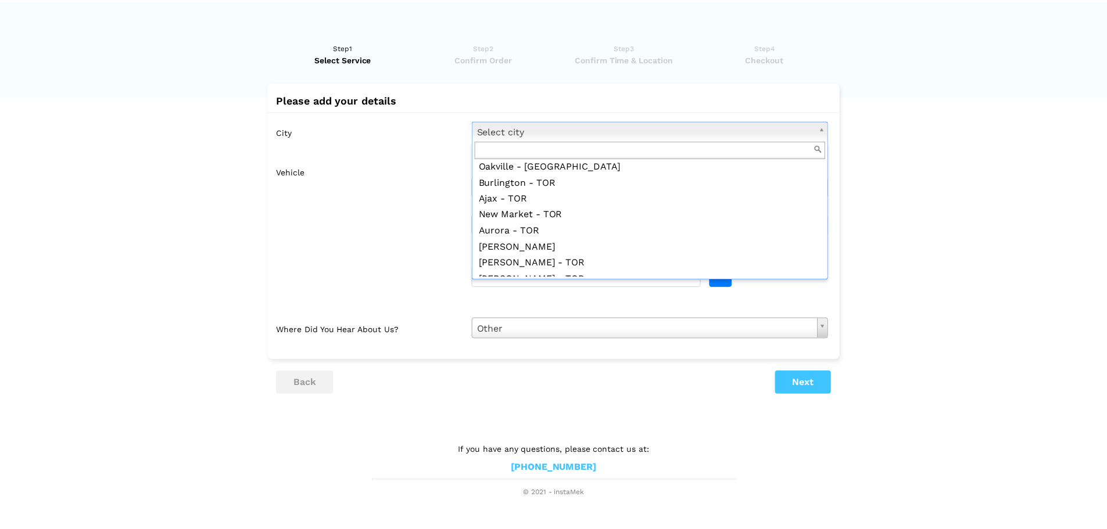
scroll to position [1046, 0]
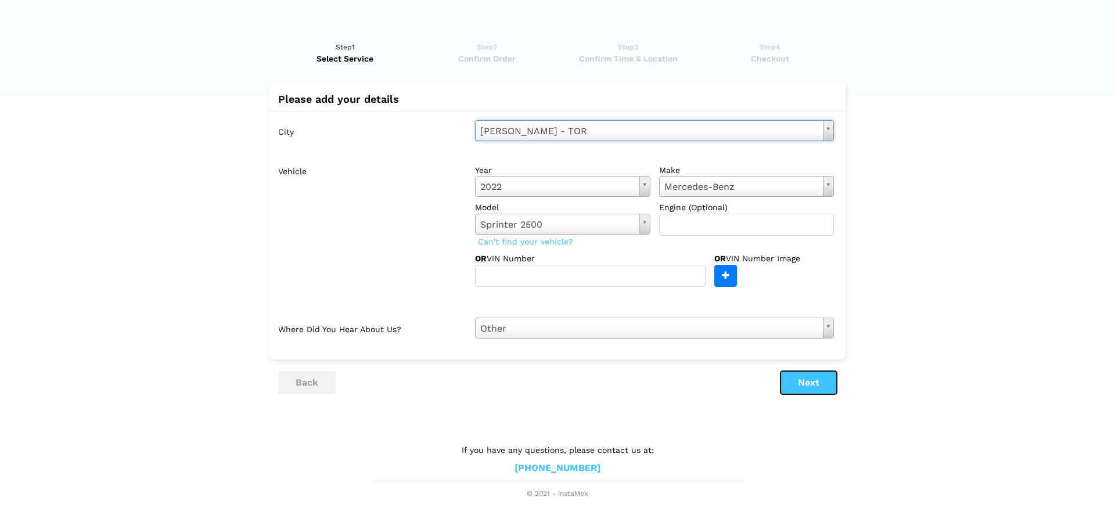
click at [798, 388] on button "Next" at bounding box center [809, 382] width 56 height 23
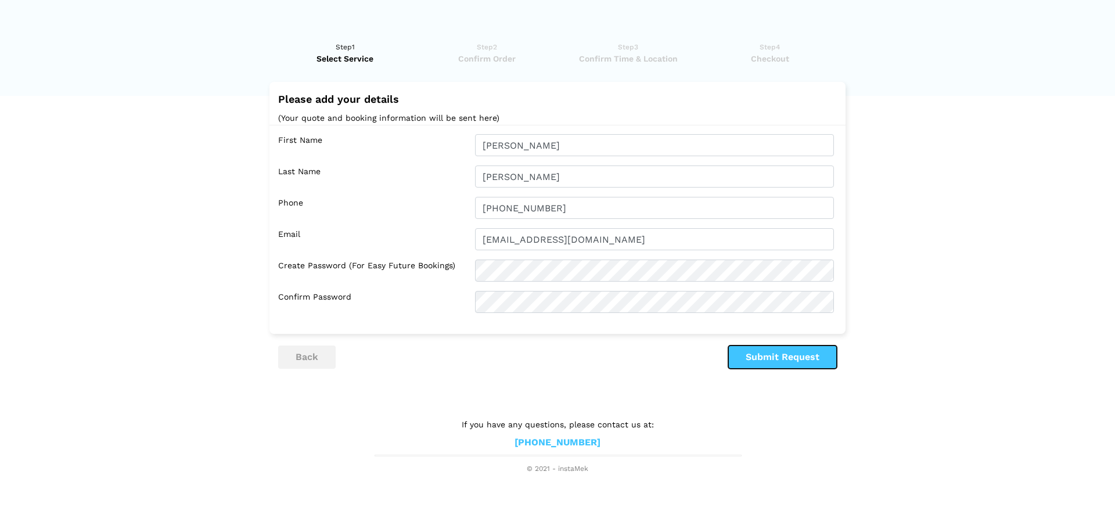
click at [803, 354] on button "Submit Request" at bounding box center [783, 357] width 109 height 23
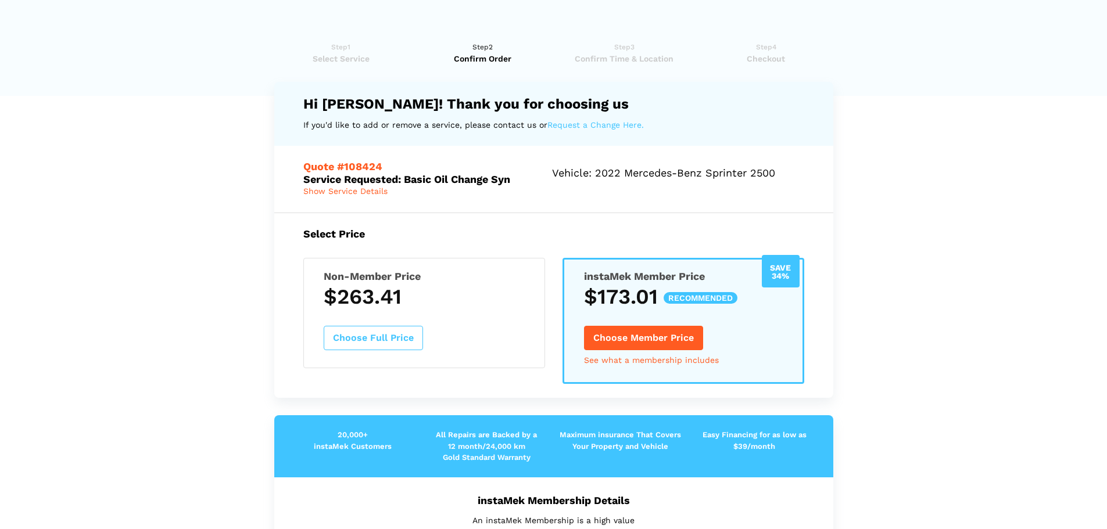
click at [333, 191] on span "Show Service Details" at bounding box center [345, 190] width 84 height 9
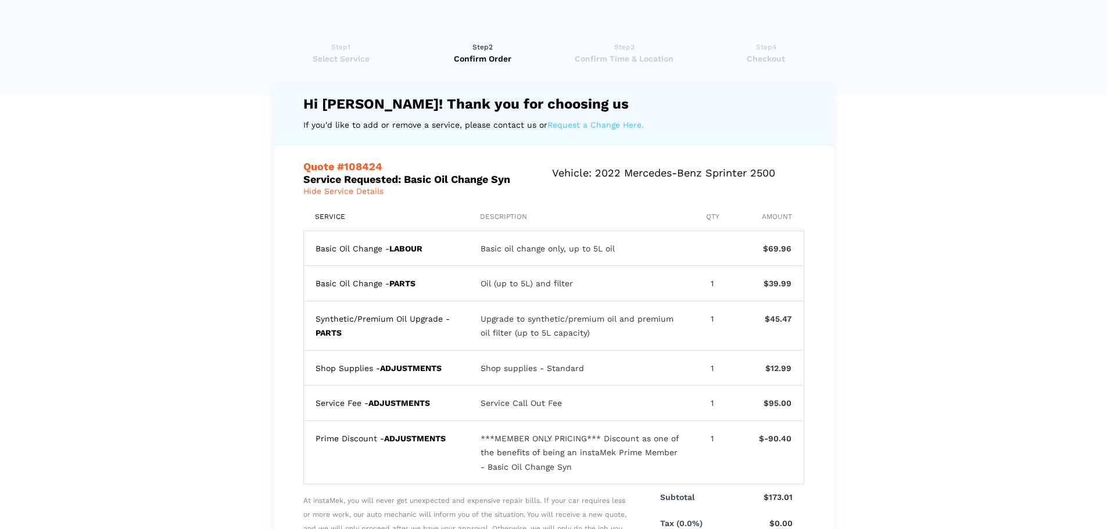
click at [339, 192] on span "Hide Service Details" at bounding box center [343, 190] width 80 height 9
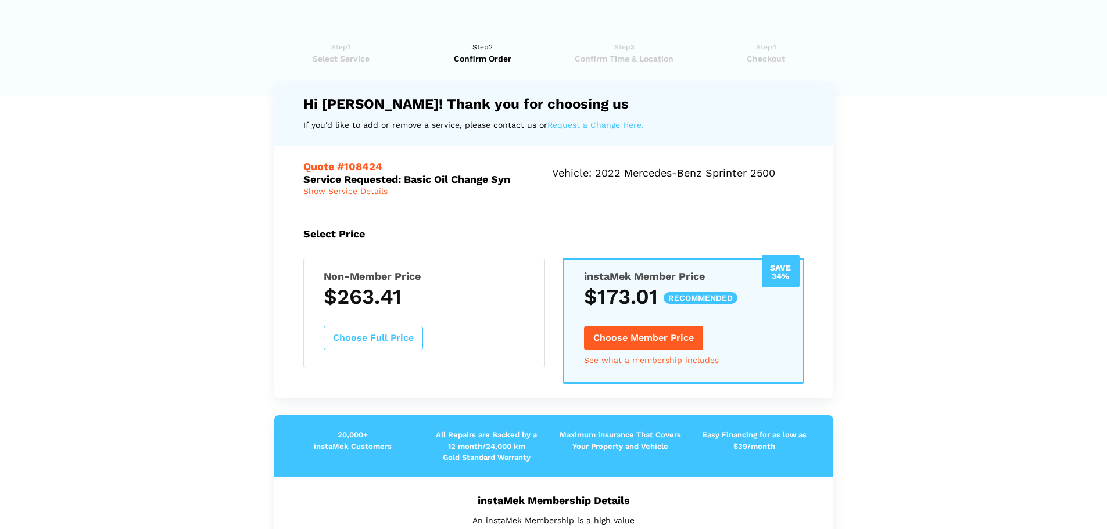
click at [345, 189] on span "Show Service Details" at bounding box center [345, 190] width 84 height 9
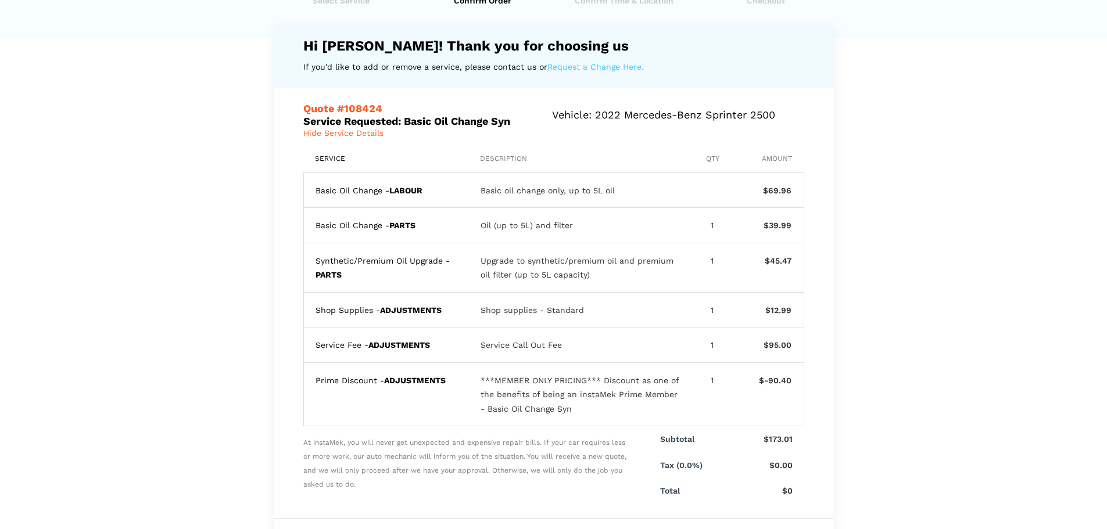
scroll to position [0, 0]
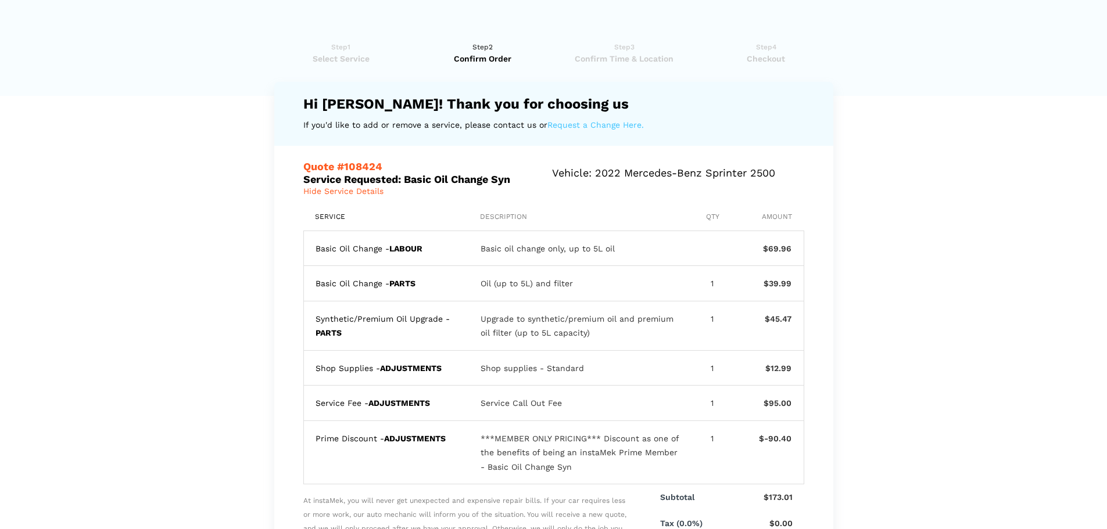
click at [358, 54] on span "Select Service" at bounding box center [341, 59] width 134 height 12
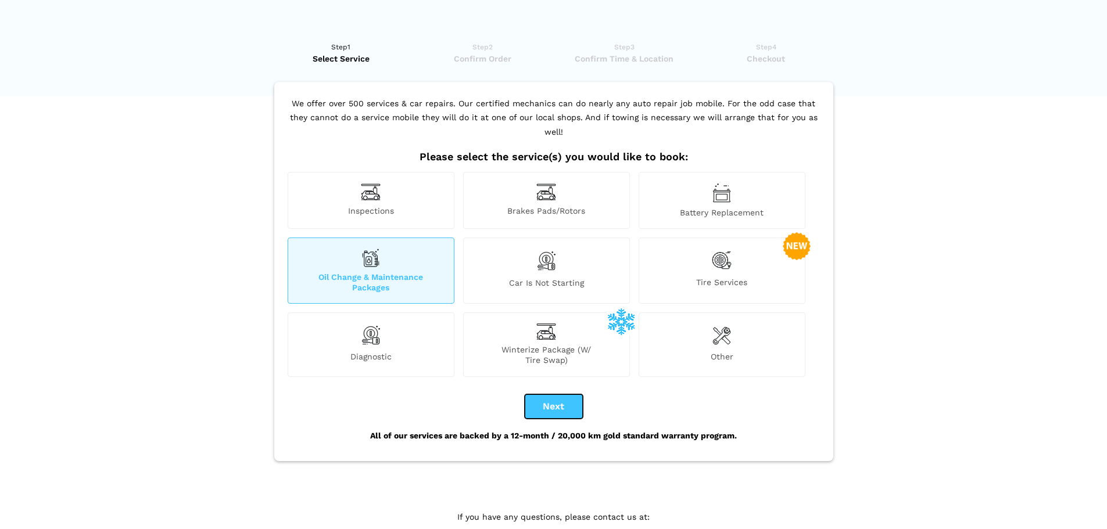
click at [555, 394] on button "Next" at bounding box center [554, 406] width 58 height 24
click at [559, 394] on button "Next" at bounding box center [554, 406] width 58 height 24
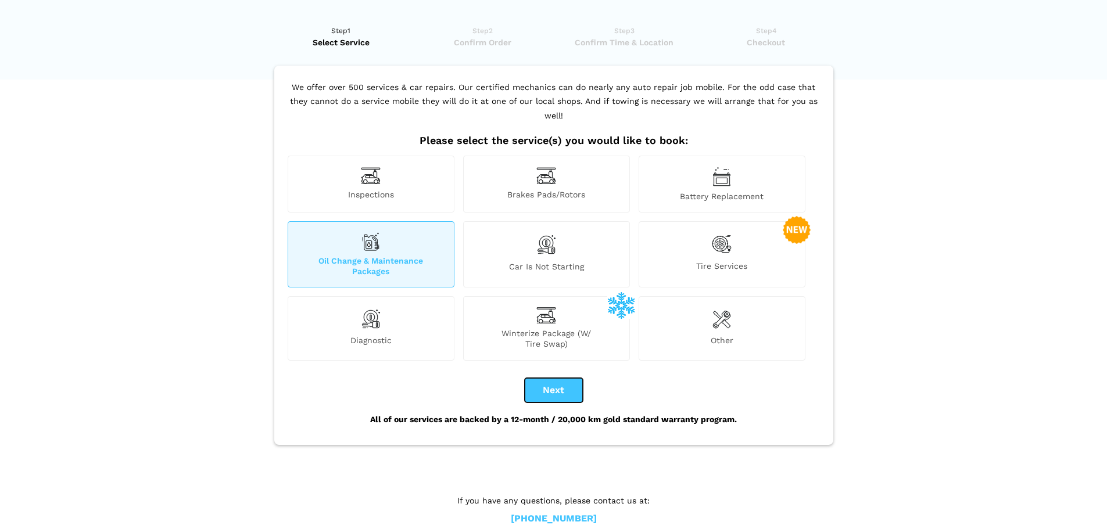
scroll to position [23, 0]
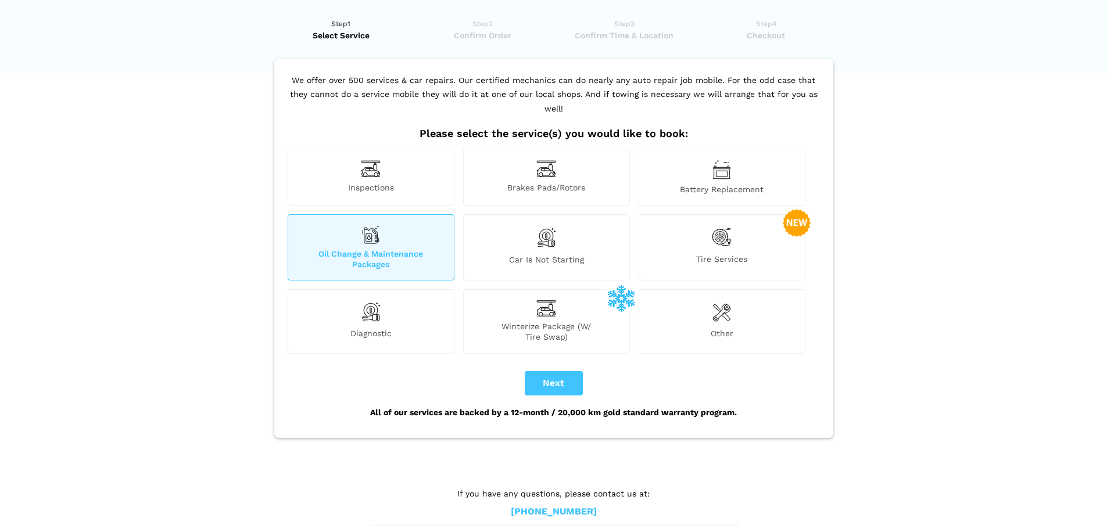
click at [372, 226] on img at bounding box center [370, 234] width 19 height 19
click at [564, 371] on button "Next" at bounding box center [554, 383] width 58 height 24
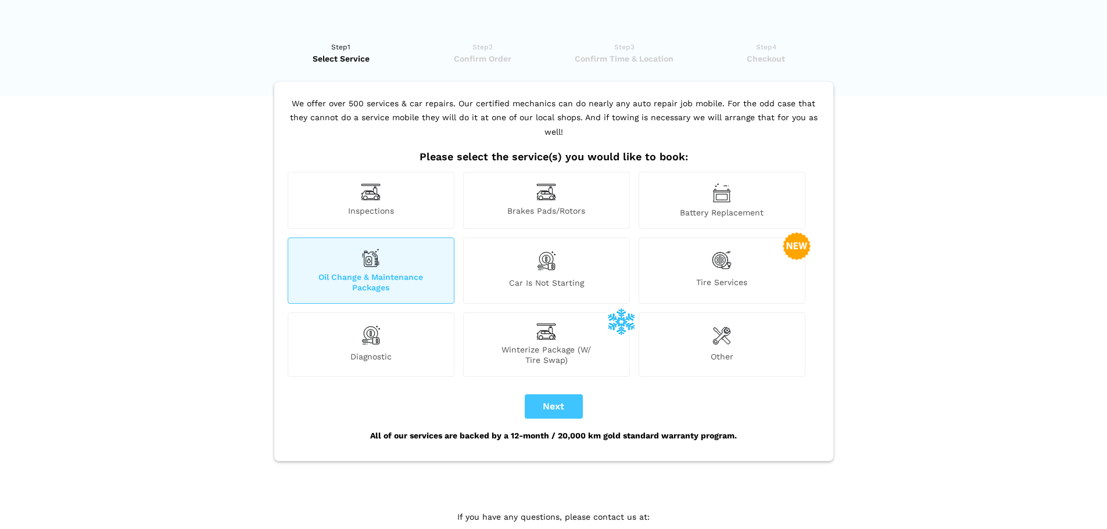
click at [422, 272] on span "Oil Change & Maintenance Packages" at bounding box center [371, 282] width 166 height 21
click at [516, 206] on span "Brakes Pads/Rotors" at bounding box center [547, 212] width 166 height 12
click at [520, 185] on div "Brakes Pads/Rotors" at bounding box center [546, 200] width 167 height 57
click at [427, 252] on div "Oil Change & Maintenance Packages" at bounding box center [371, 271] width 167 height 66
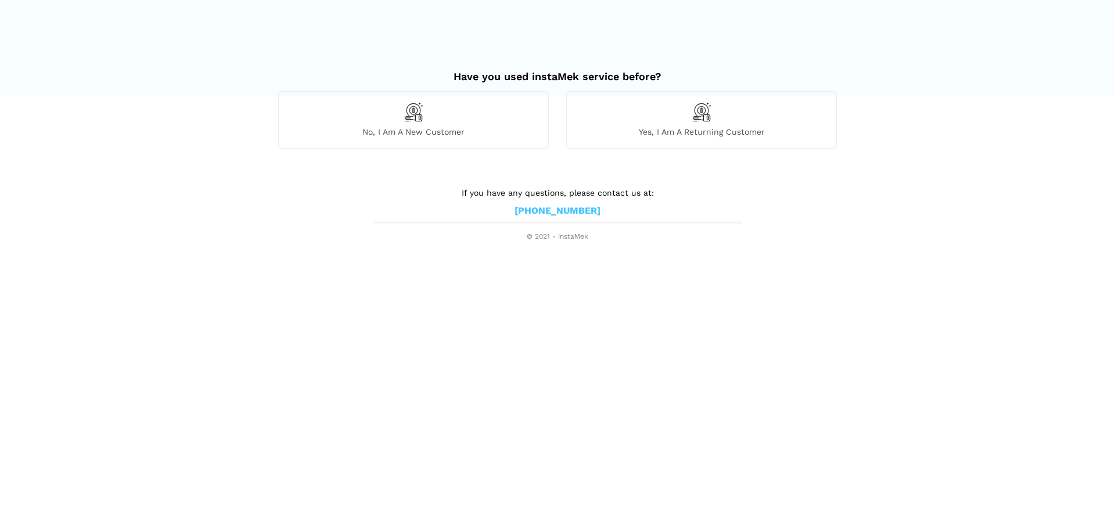
click at [434, 128] on span "No, I am a new customer" at bounding box center [414, 132] width 270 height 10
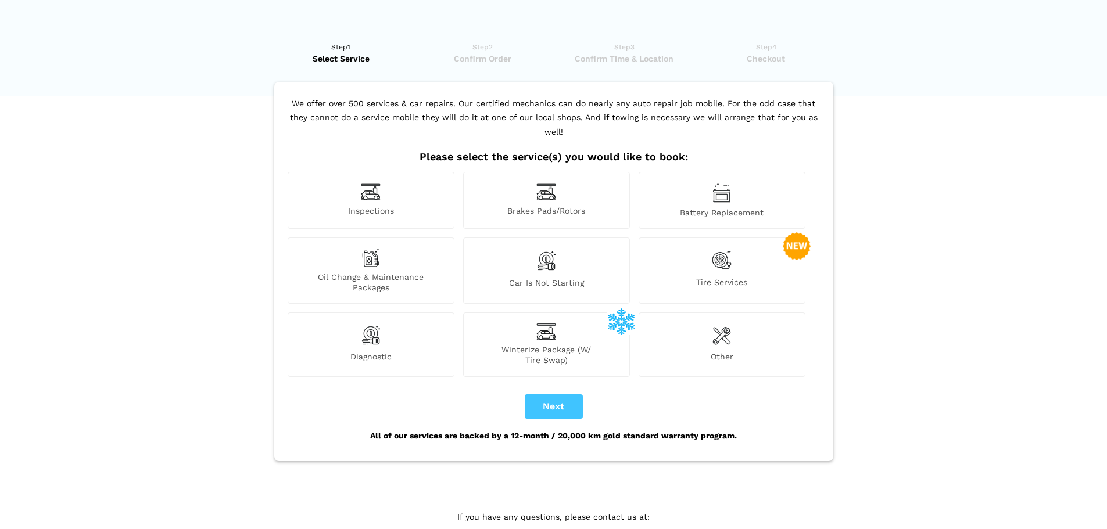
click at [393, 243] on div "Oil Change & Maintenance Packages" at bounding box center [371, 271] width 167 height 66
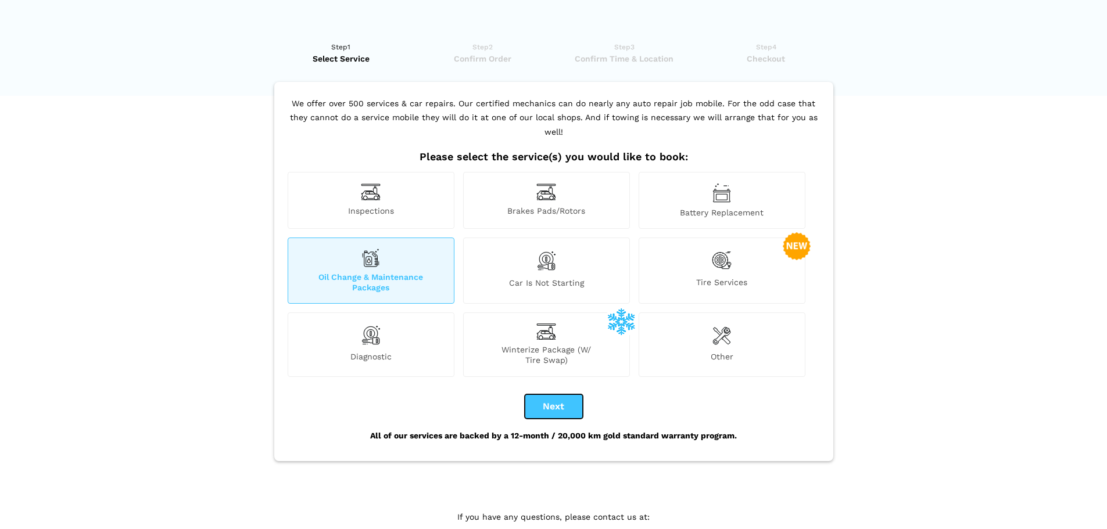
click at [547, 394] on button "Next" at bounding box center [554, 406] width 58 height 24
checkbox input "true"
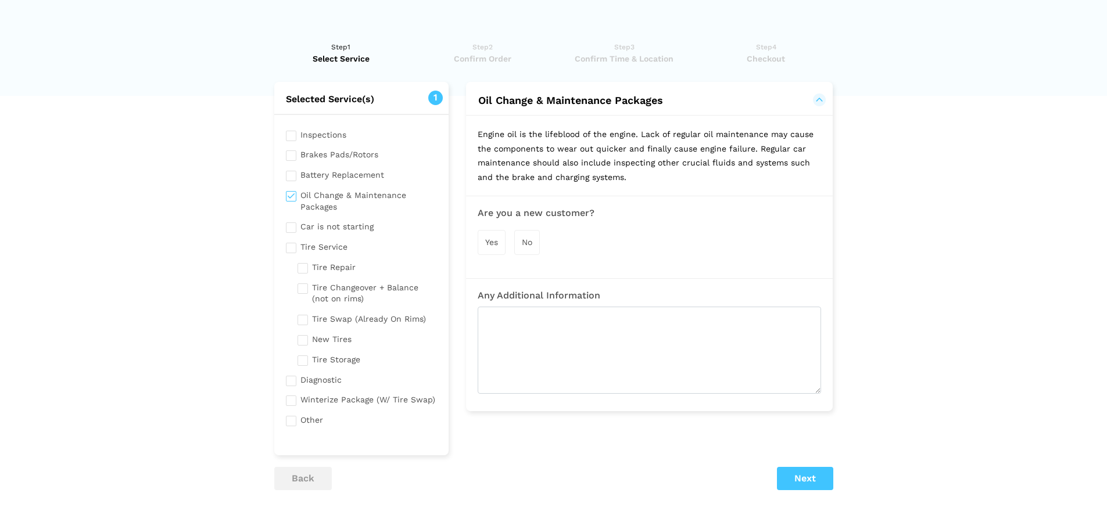
click at [487, 241] on span "Yes" at bounding box center [491, 242] width 13 height 9
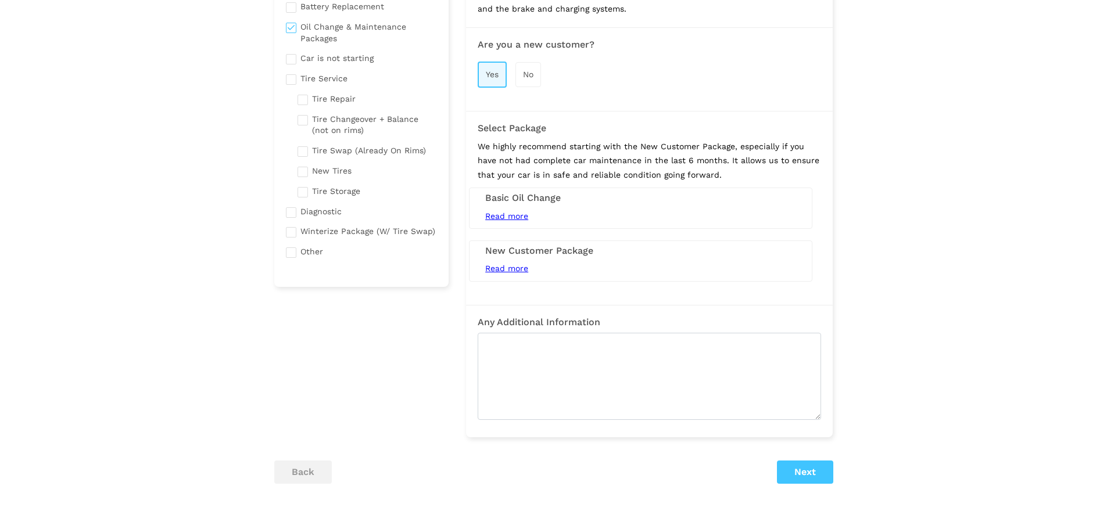
scroll to position [174, 0]
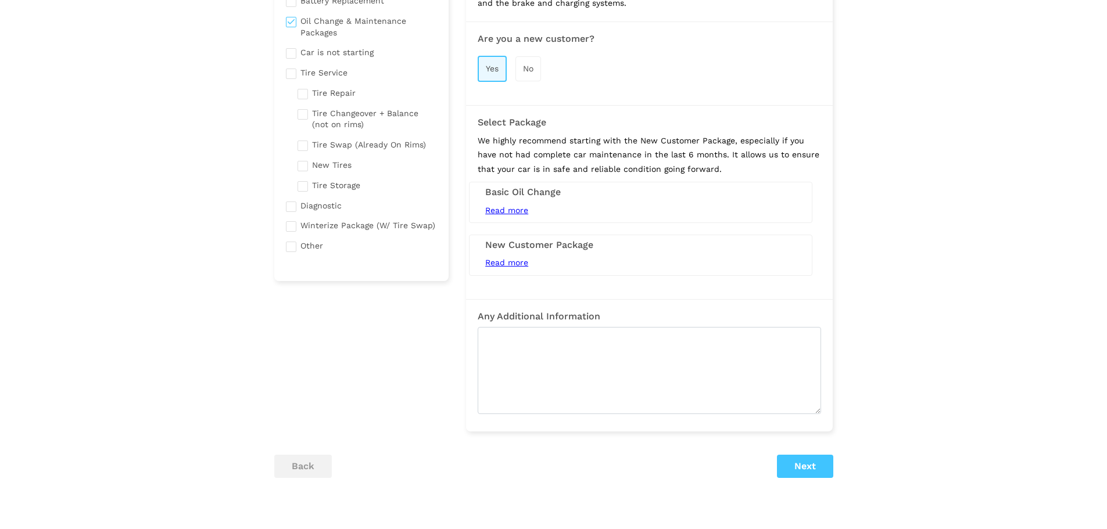
click at [557, 249] on h3 "New Customer Package" at bounding box center [640, 245] width 311 height 10
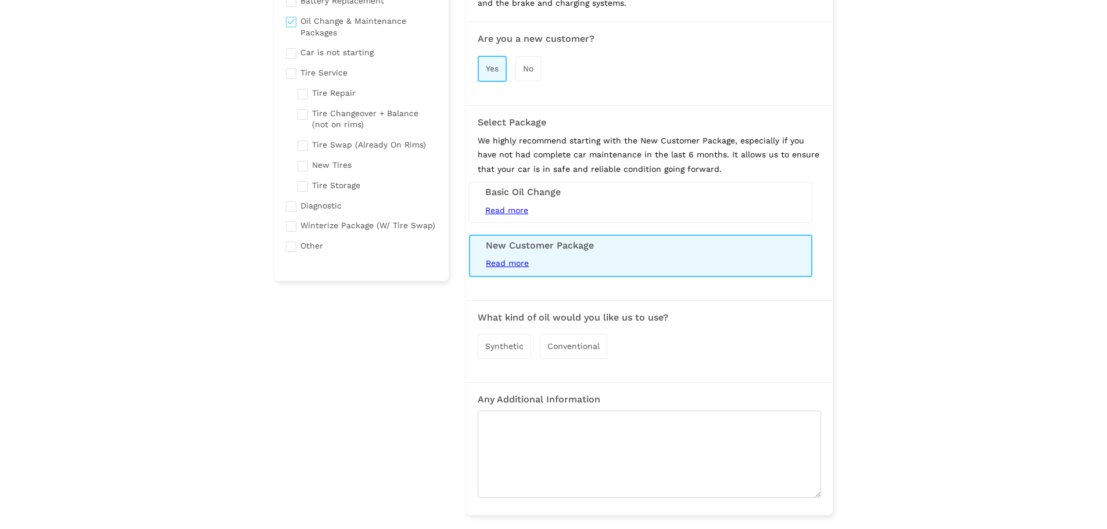
click at [509, 346] on span "Synthetic" at bounding box center [504, 346] width 38 height 9
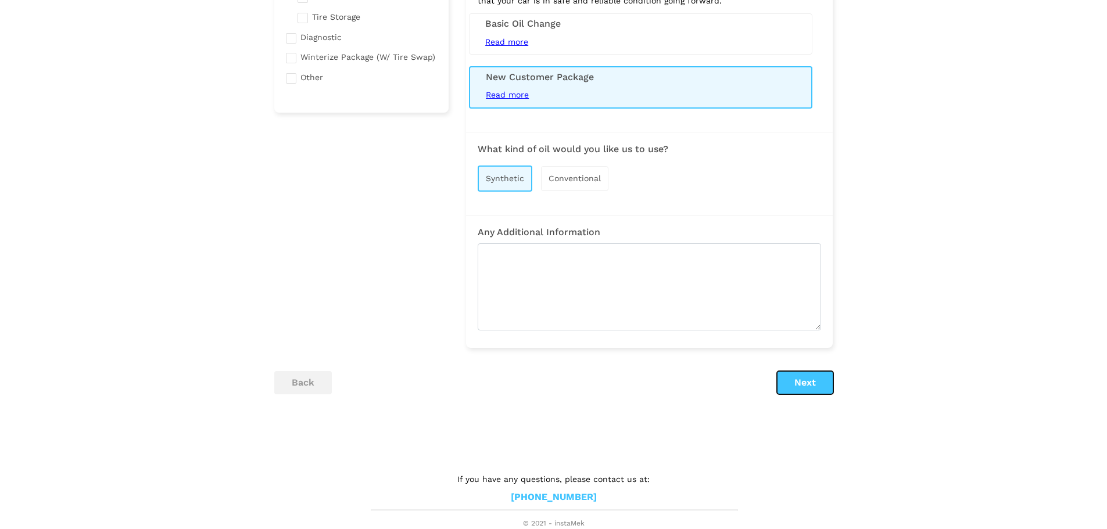
click at [818, 389] on button "Next" at bounding box center [805, 382] width 56 height 23
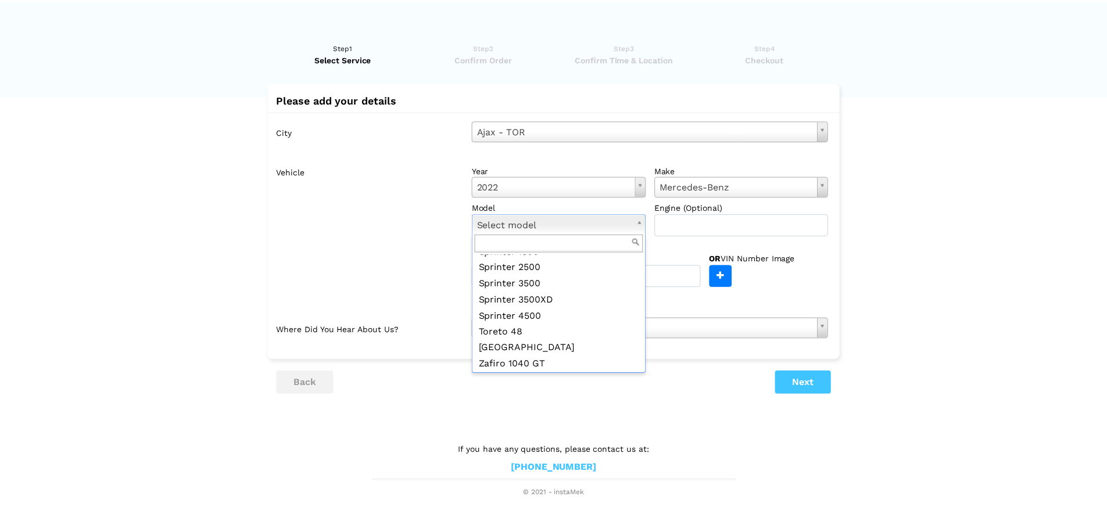
scroll to position [1402, 0]
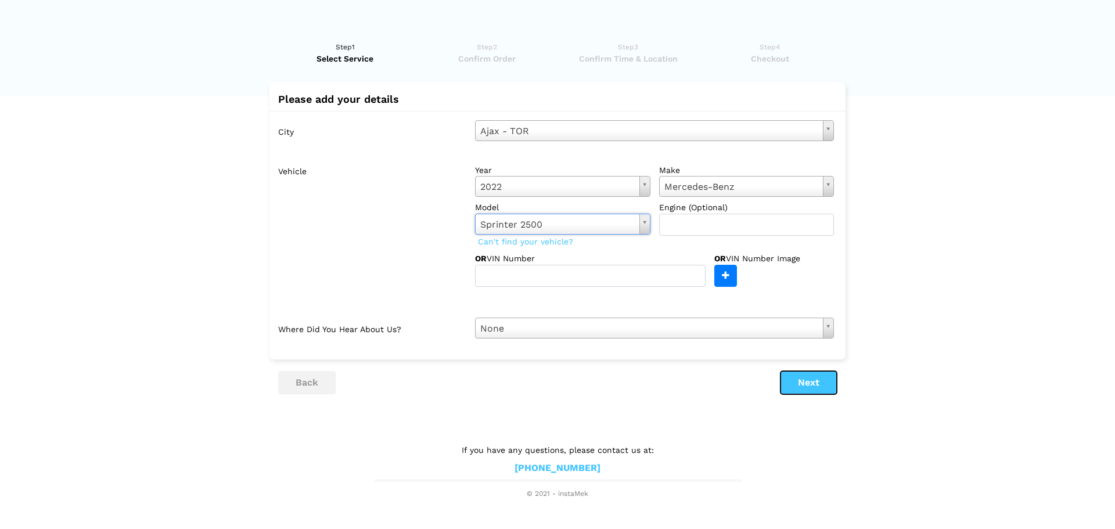
click at [805, 381] on button "Next" at bounding box center [809, 382] width 56 height 23
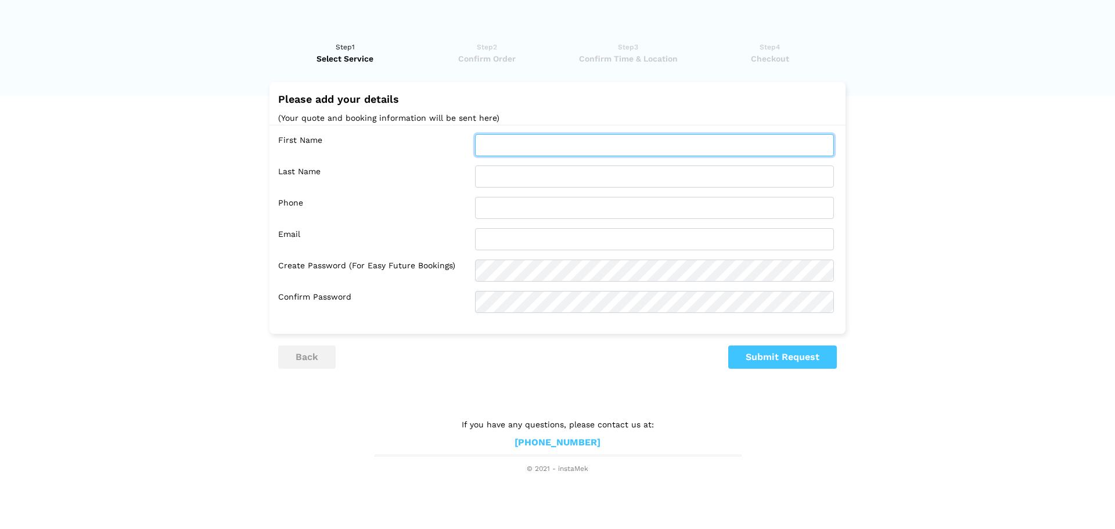
click at [655, 137] on input "text" at bounding box center [654, 145] width 359 height 22
type input "Francisco"
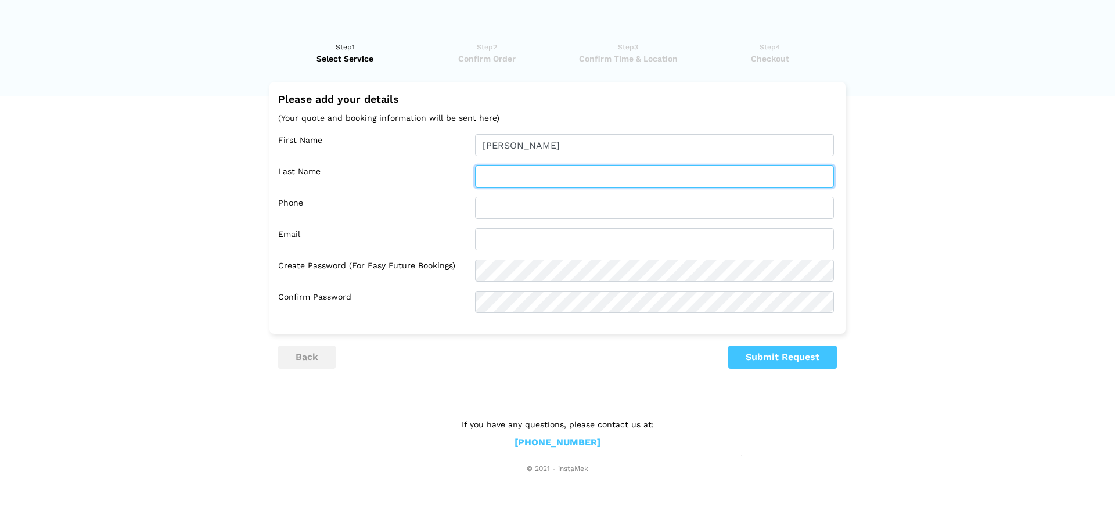
click at [536, 168] on input "text" at bounding box center [654, 177] width 359 height 22
type input "Alfaro"
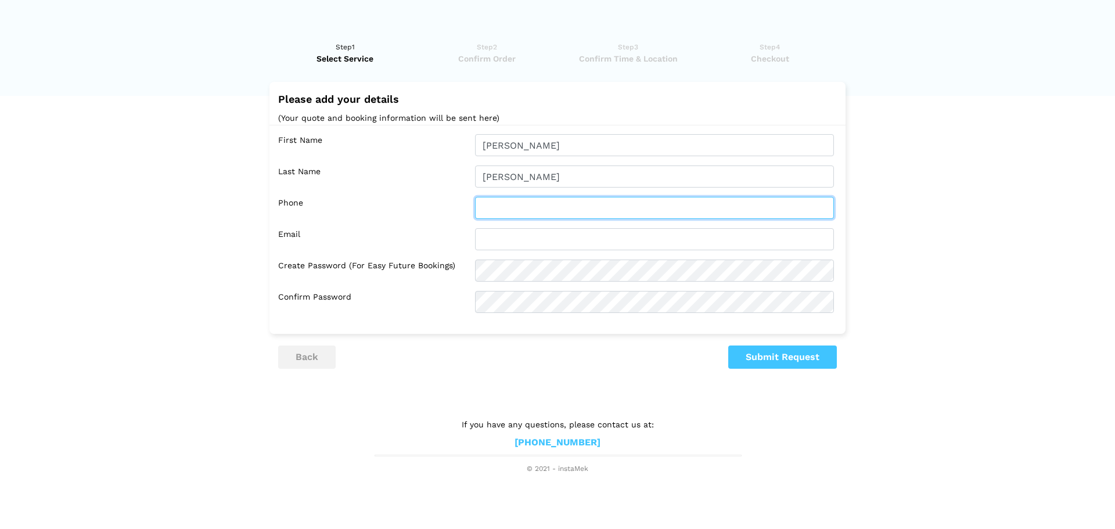
click at [525, 203] on input "text" at bounding box center [654, 208] width 359 height 22
type input "2896001455"
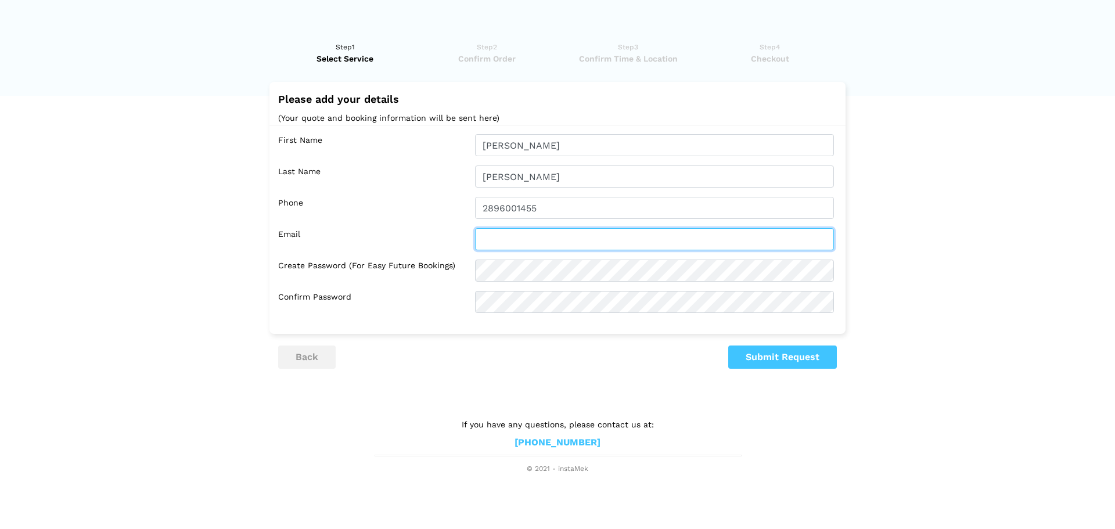
click at [515, 236] on input "text" at bounding box center [654, 239] width 359 height 22
type input "francisco@wazahome.ca"
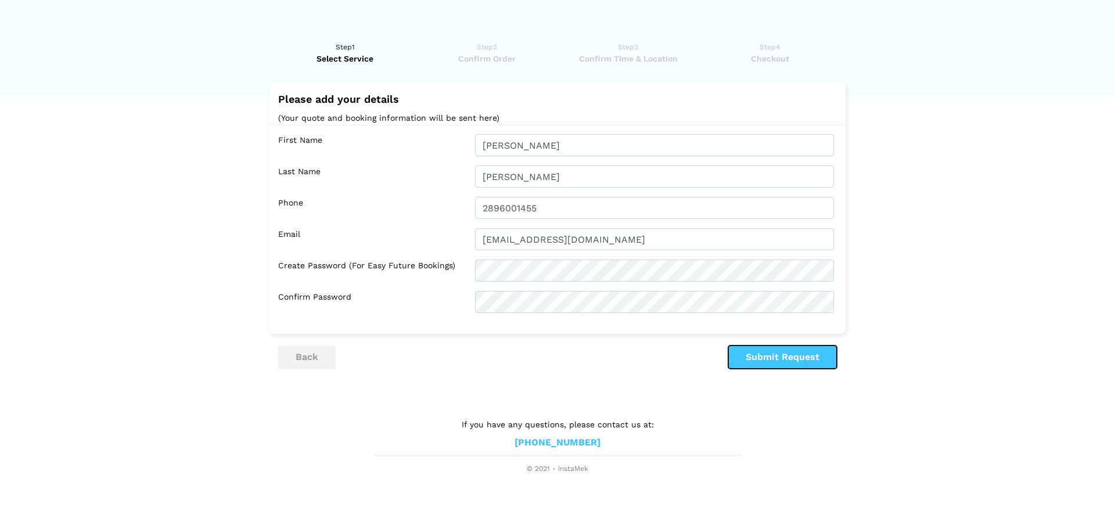
click at [738, 349] on button "Submit Request" at bounding box center [783, 357] width 109 height 23
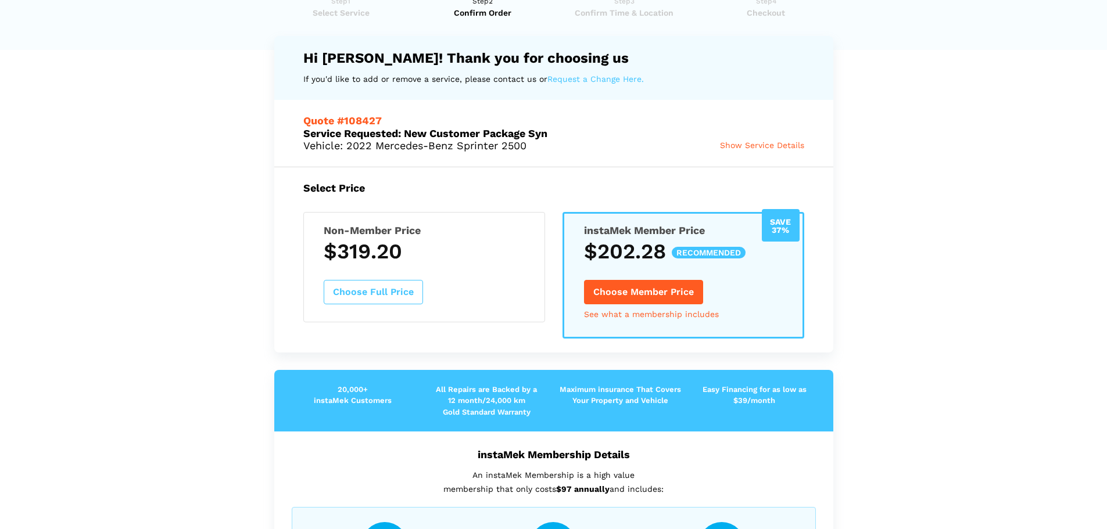
scroll to position [0, 0]
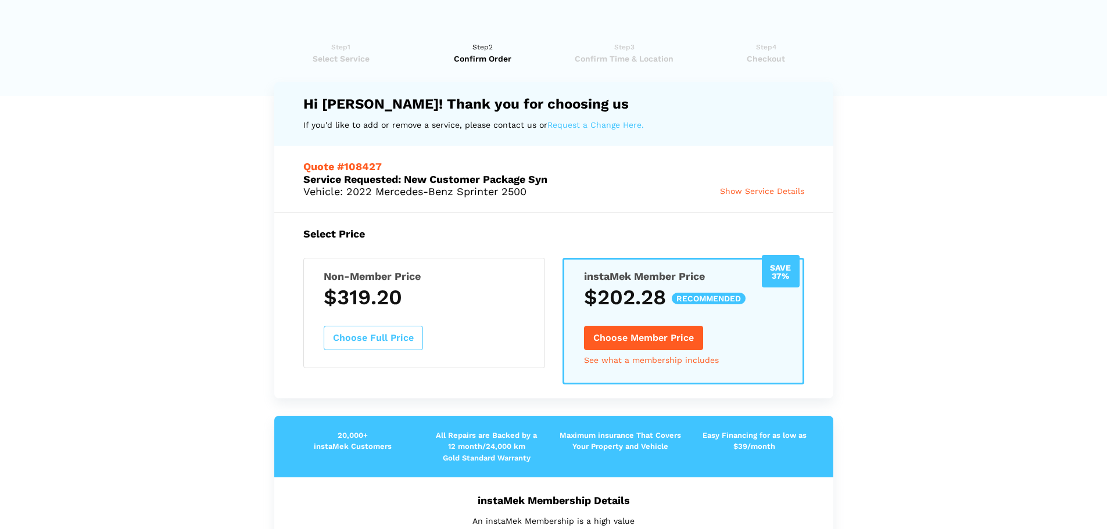
click at [347, 48] on link "Step1 Select Service" at bounding box center [341, 52] width 134 height 23
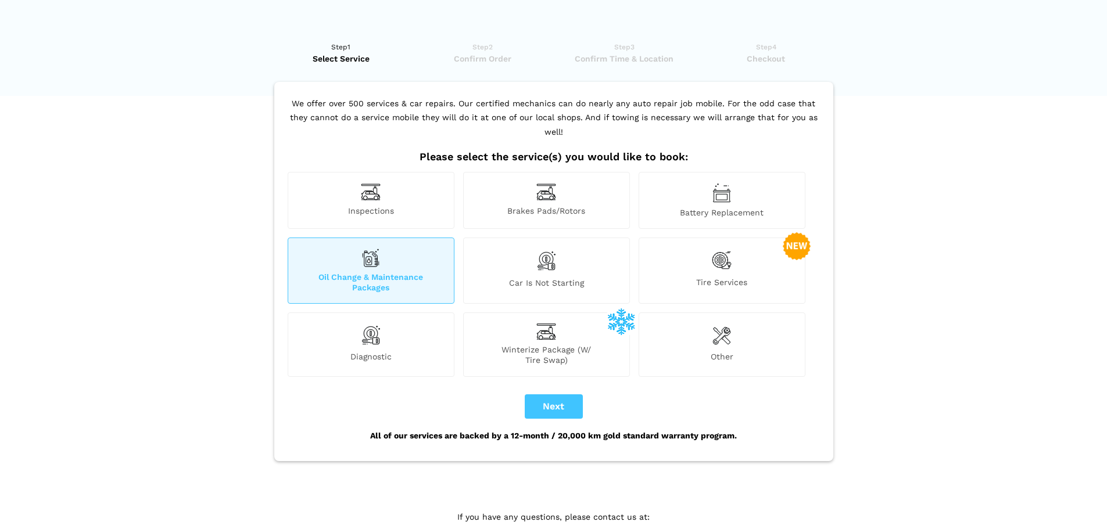
click at [386, 251] on div "Oil Change & Maintenance Packages" at bounding box center [371, 271] width 167 height 66
click at [507, 183] on div "Brakes Pads/Rotors" at bounding box center [546, 200] width 167 height 57
click at [558, 186] on div "Brakes Pads/Rotors" at bounding box center [546, 200] width 167 height 57
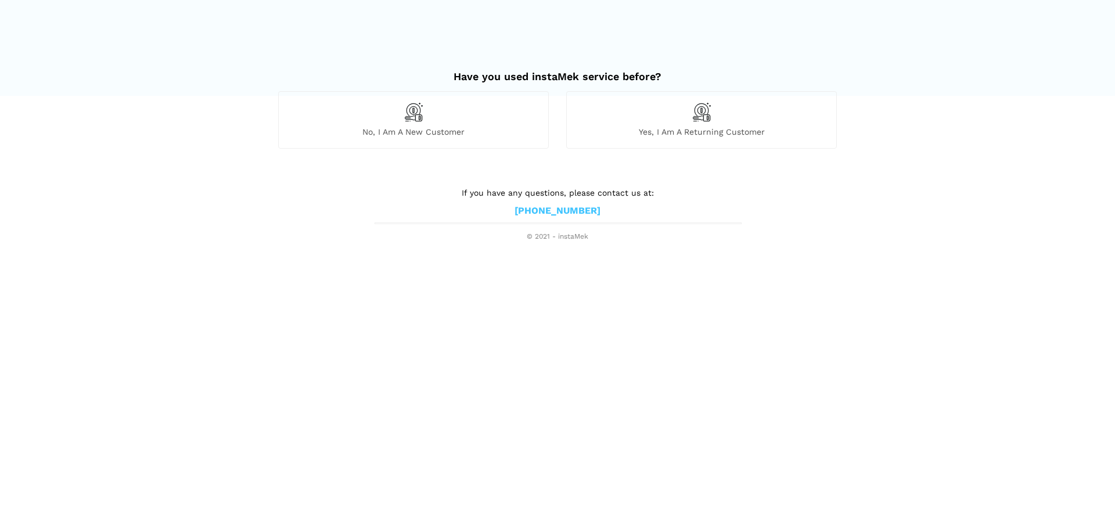
click at [469, 127] on span "No, I am a new customer" at bounding box center [414, 132] width 270 height 10
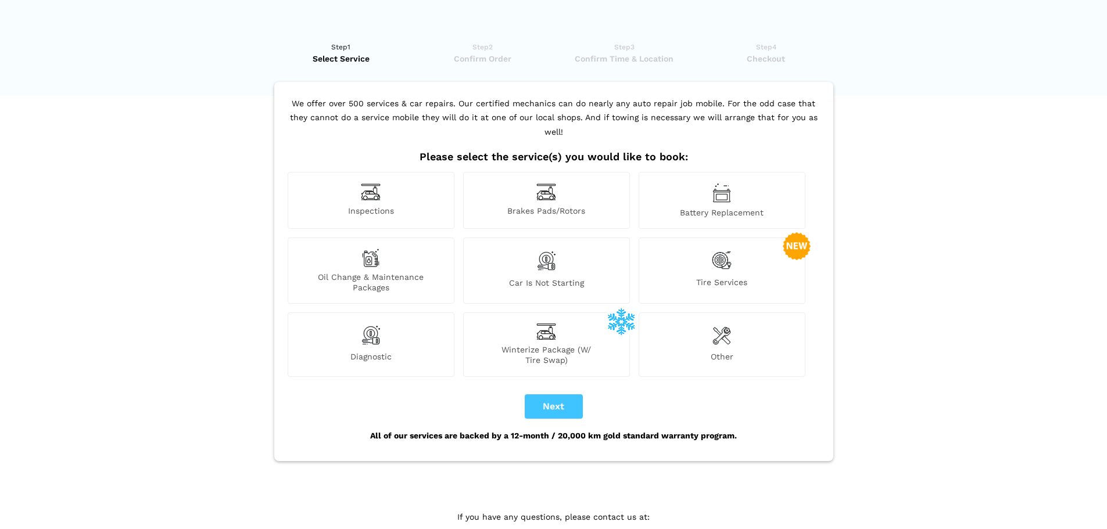
click at [602, 206] on span "Brakes Pads/Rotors" at bounding box center [547, 212] width 166 height 12
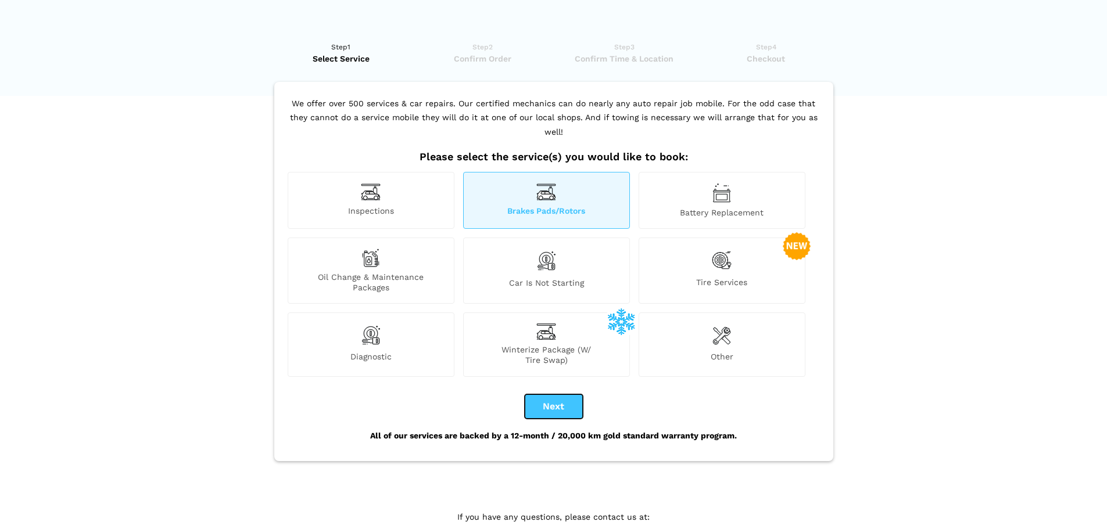
click at [540, 394] on button "Next" at bounding box center [554, 406] width 58 height 24
checkbox input "true"
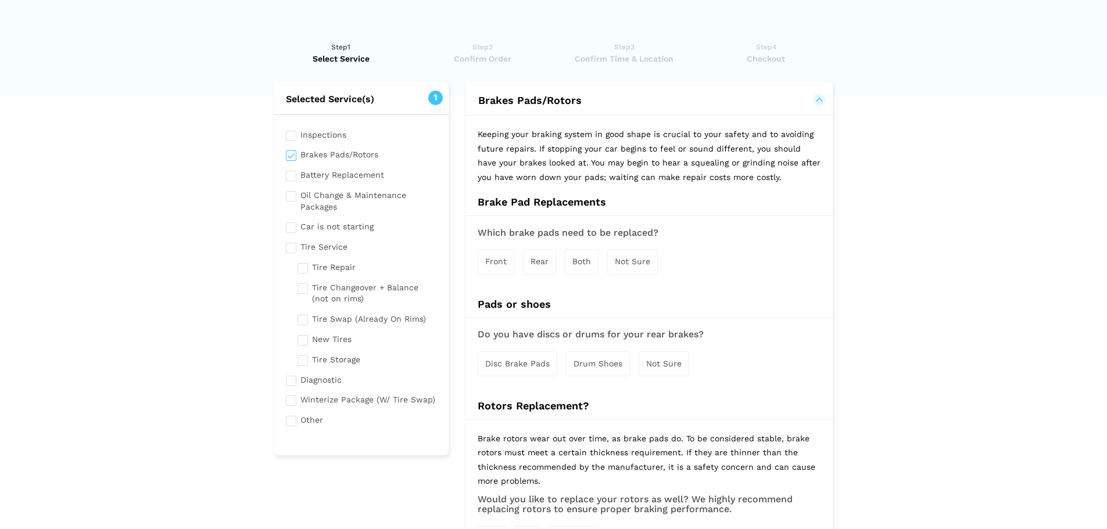
click at [589, 268] on div "Both" at bounding box center [582, 261] width 34 height 25
click at [531, 360] on span "Disc Brake Pads" at bounding box center [517, 364] width 64 height 9
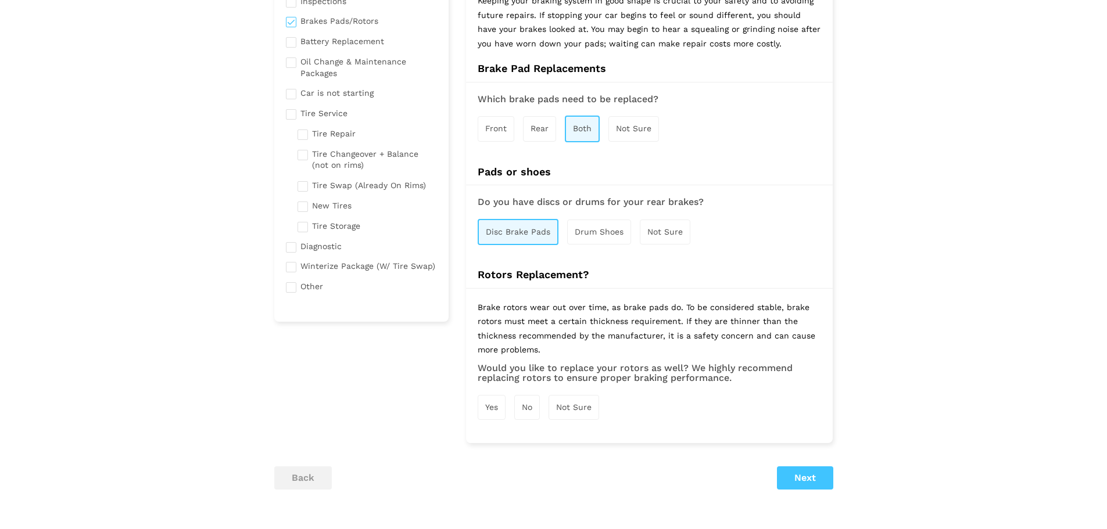
scroll to position [174, 0]
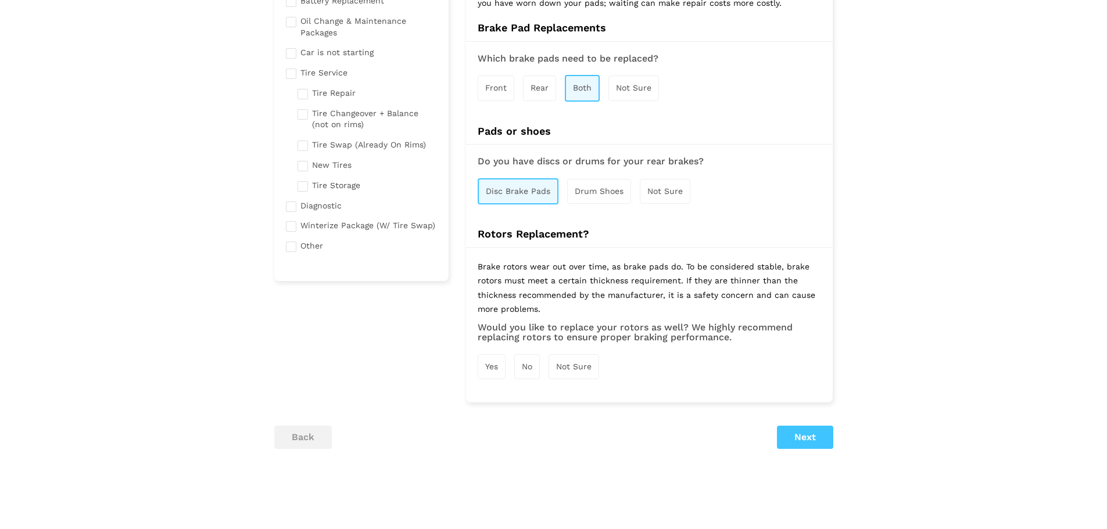
click at [489, 369] on span "Yes" at bounding box center [491, 366] width 13 height 9
click at [793, 443] on button "Next" at bounding box center [805, 438] width 56 height 23
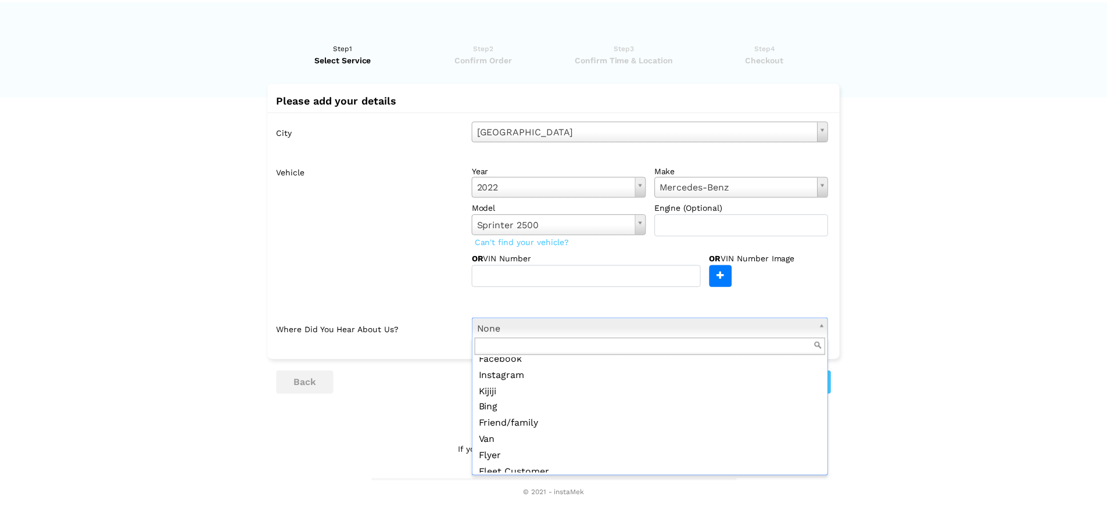
scroll to position [126, 0]
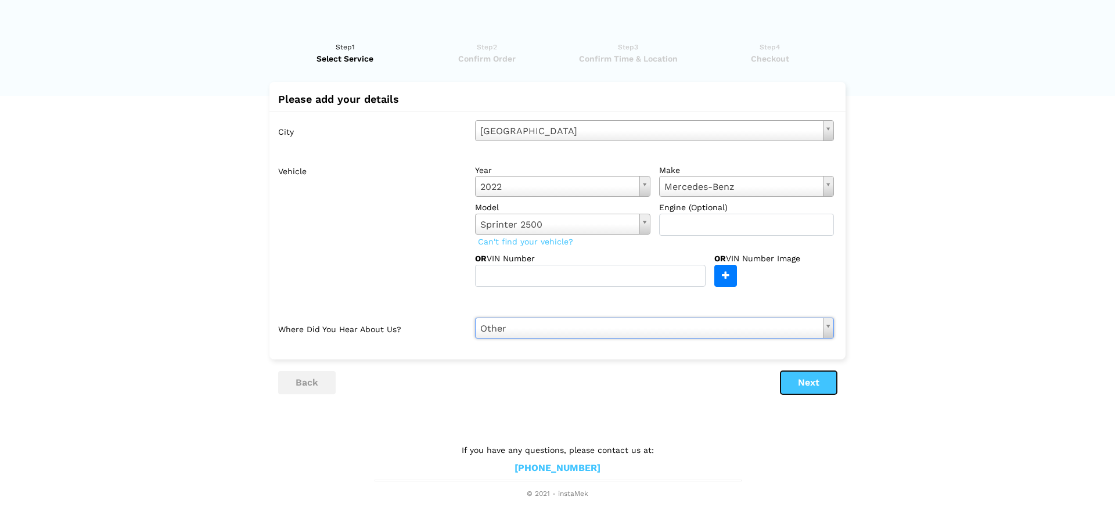
click at [792, 374] on button "Next" at bounding box center [809, 382] width 56 height 23
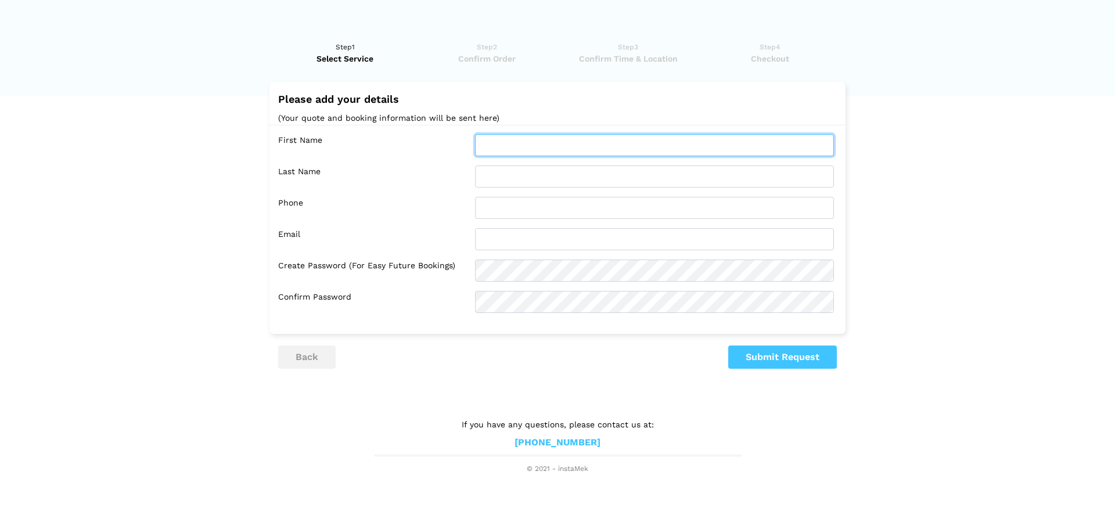
click at [543, 138] on input "text" at bounding box center [654, 145] width 359 height 22
type input "Francisco"
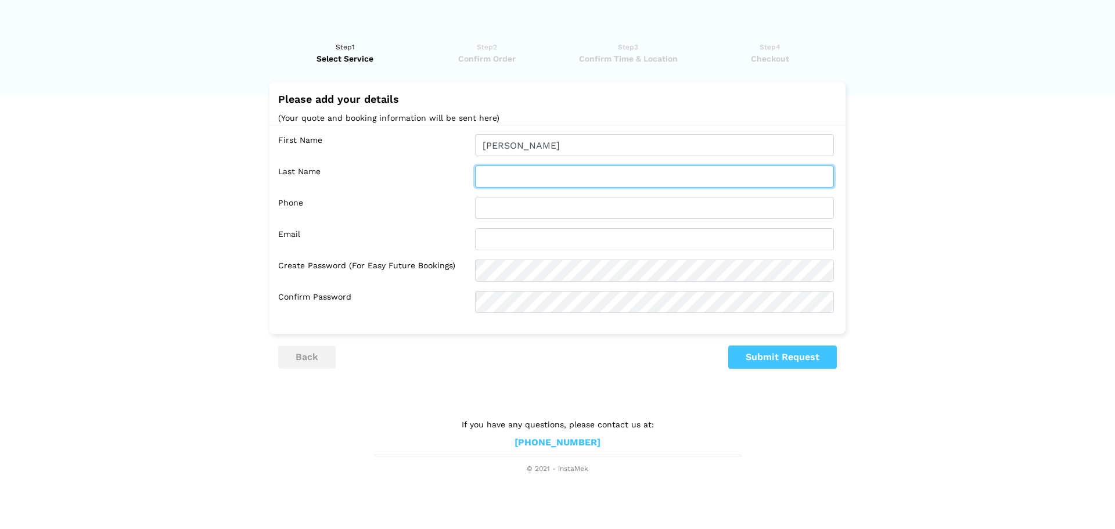
click at [554, 167] on input "text" at bounding box center [654, 177] width 359 height 22
type input "Alfaro"
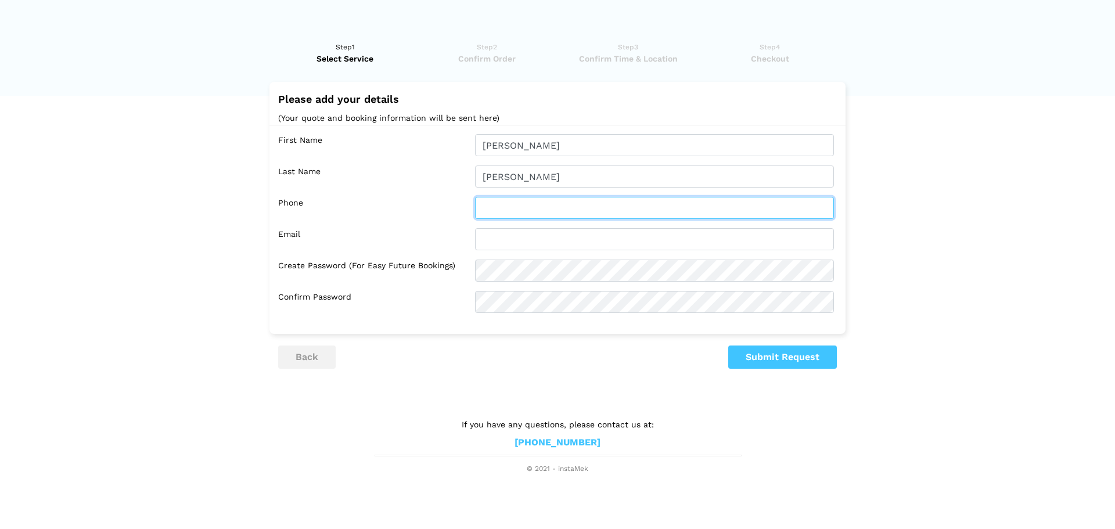
click at [551, 207] on input "text" at bounding box center [654, 208] width 359 height 22
type input "2896001455"
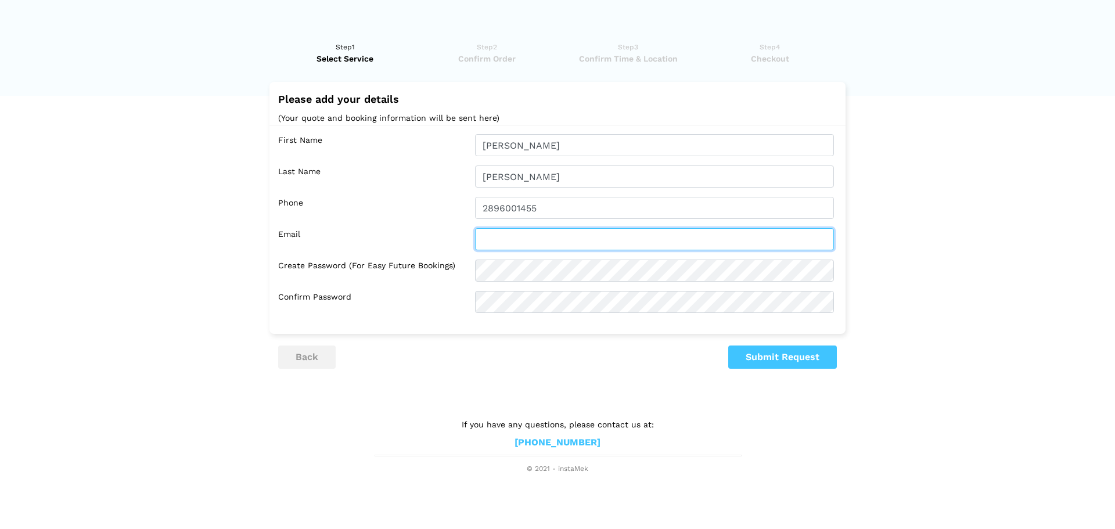
click at [519, 246] on input "text" at bounding box center [654, 239] width 359 height 22
type input "francisco@wazahome.ca"
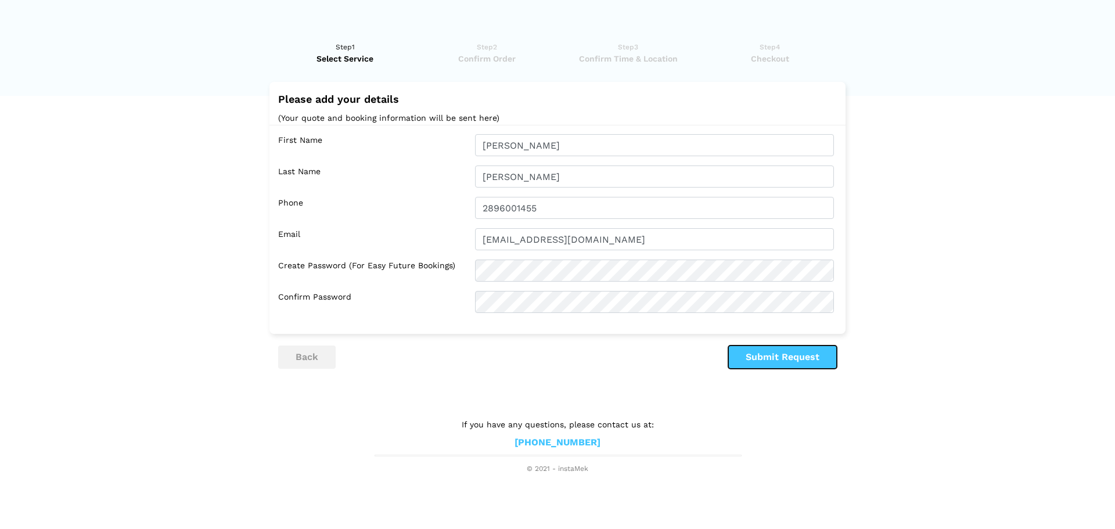
click at [801, 353] on button "Submit Request" at bounding box center [783, 357] width 109 height 23
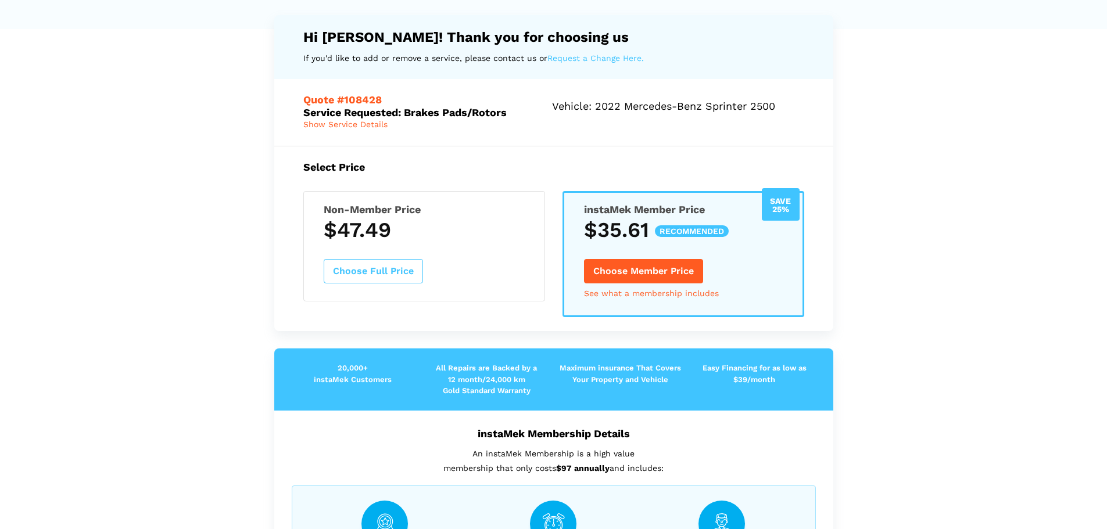
scroll to position [30, 0]
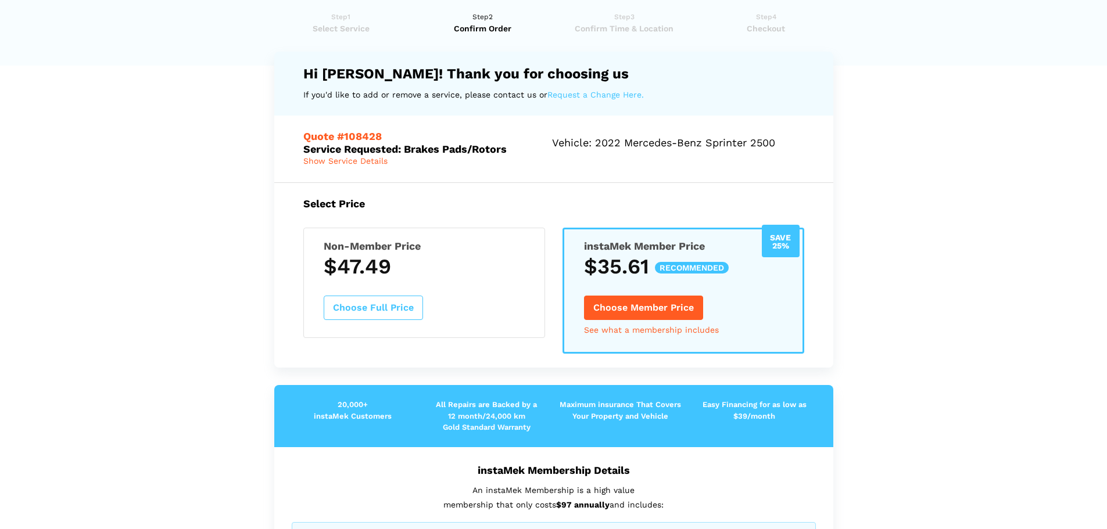
click at [357, 162] on span "Show Service Details" at bounding box center [345, 160] width 84 height 9
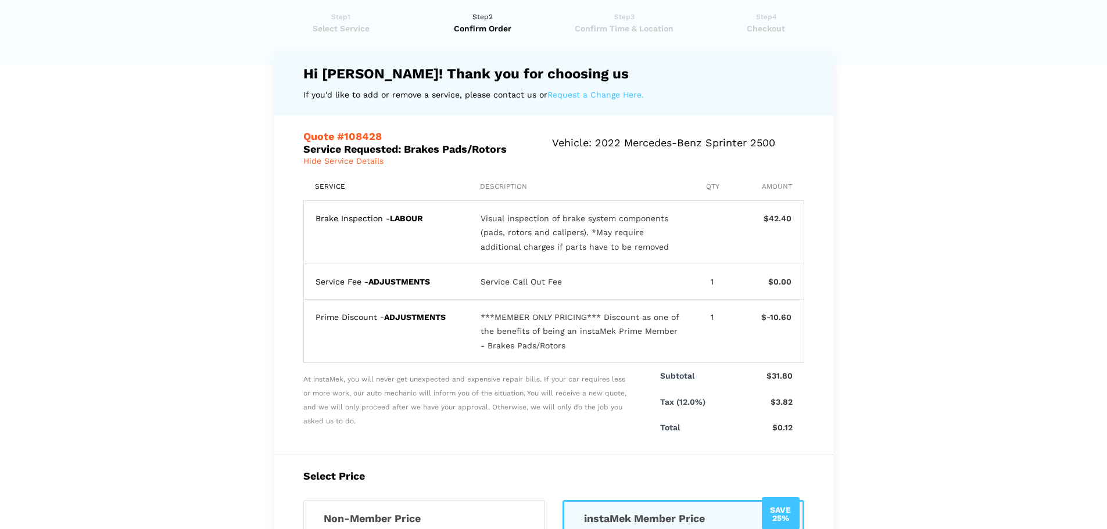
click at [357, 162] on span "Hide Service Details" at bounding box center [343, 160] width 80 height 9
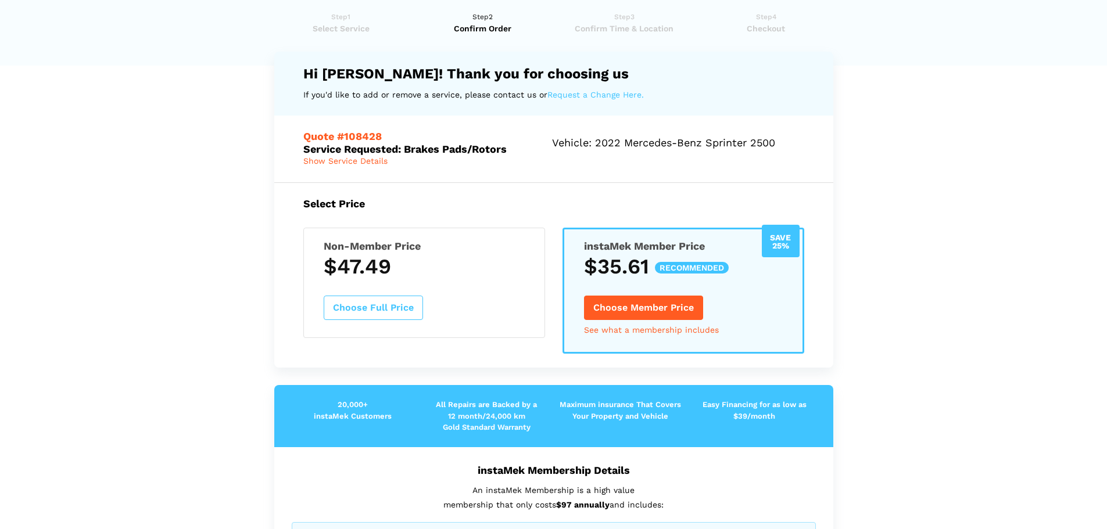
scroll to position [0, 0]
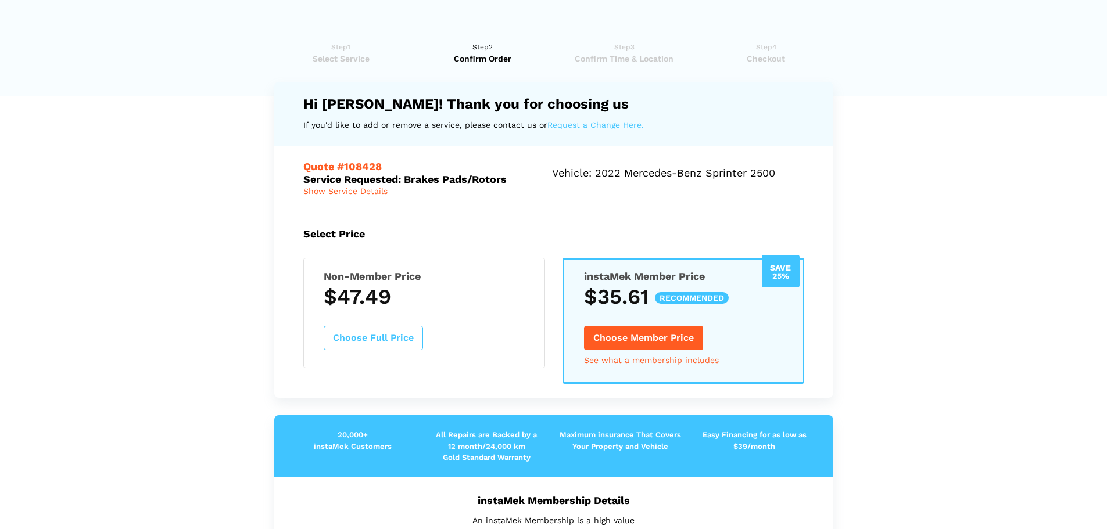
click at [371, 60] on span "Select Service" at bounding box center [341, 59] width 134 height 12
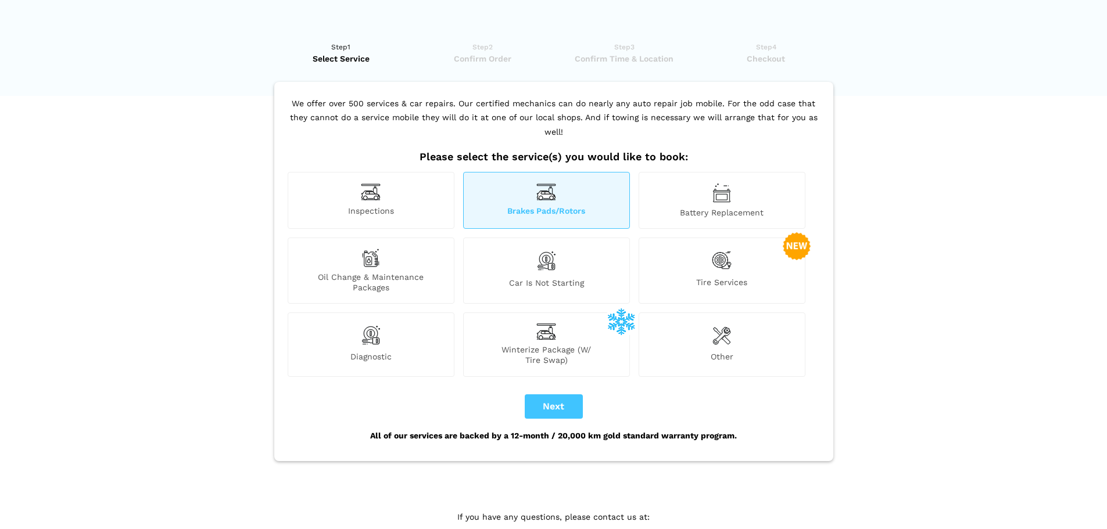
click at [683, 245] on div "Tire Services" at bounding box center [721, 271] width 167 height 66
click at [752, 250] on div "Tire Services" at bounding box center [721, 271] width 167 height 66
click at [724, 249] on img at bounding box center [722, 261] width 20 height 24
click at [722, 324] on img at bounding box center [721, 335] width 19 height 23
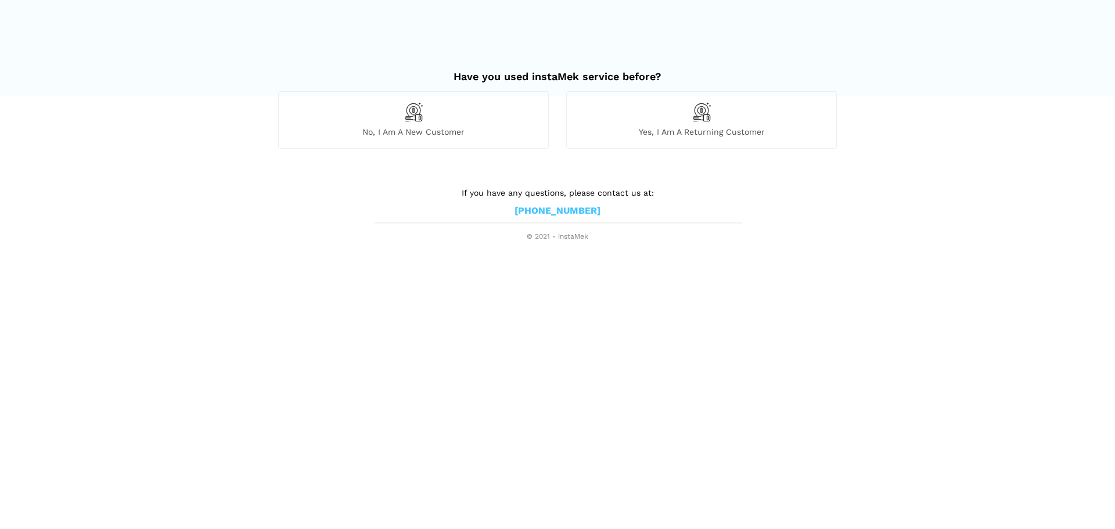
click at [424, 114] on div "No, I am a new customer" at bounding box center [413, 119] width 271 height 57
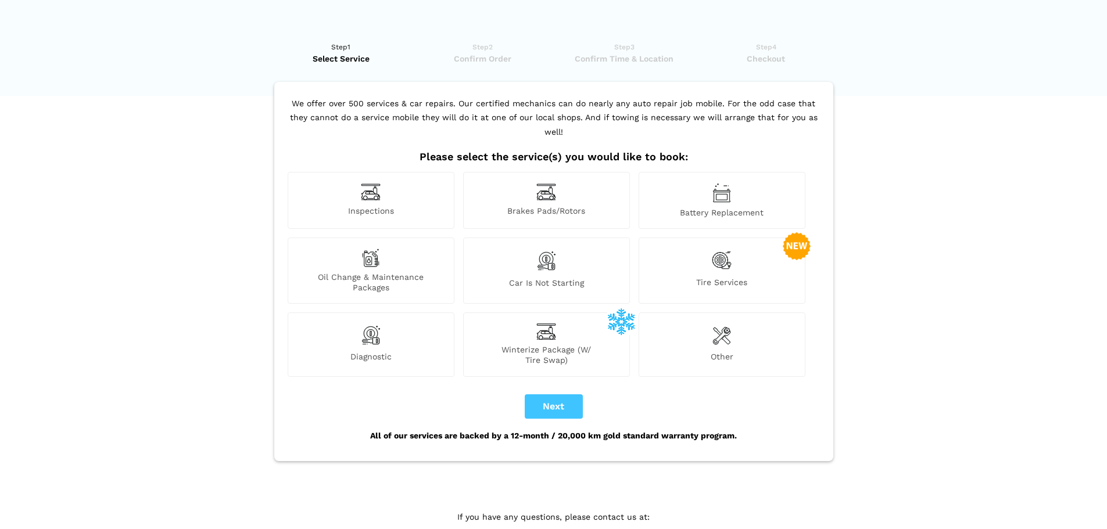
click at [723, 249] on img at bounding box center [722, 261] width 20 height 24
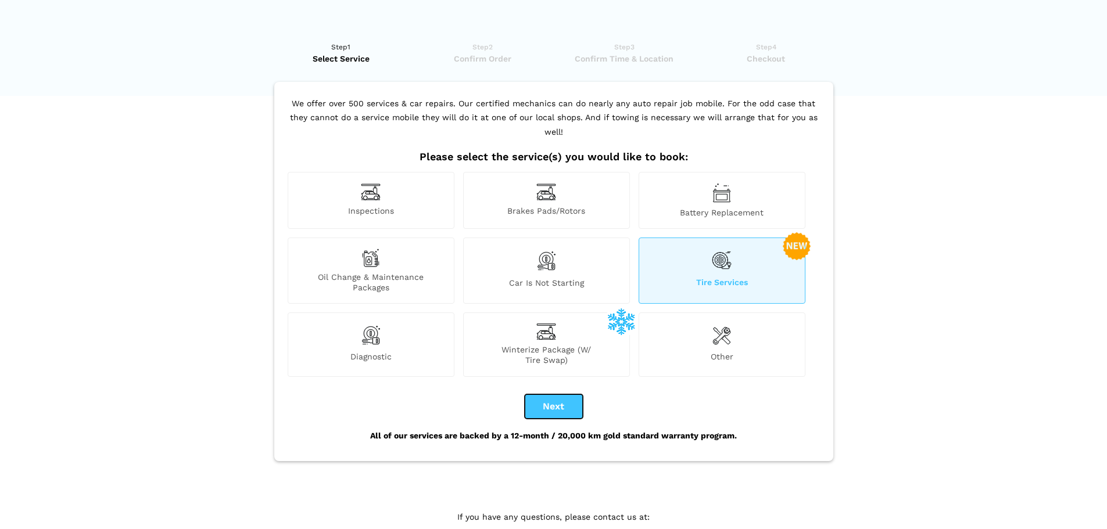
click at [576, 394] on button "Next" at bounding box center [554, 406] width 58 height 24
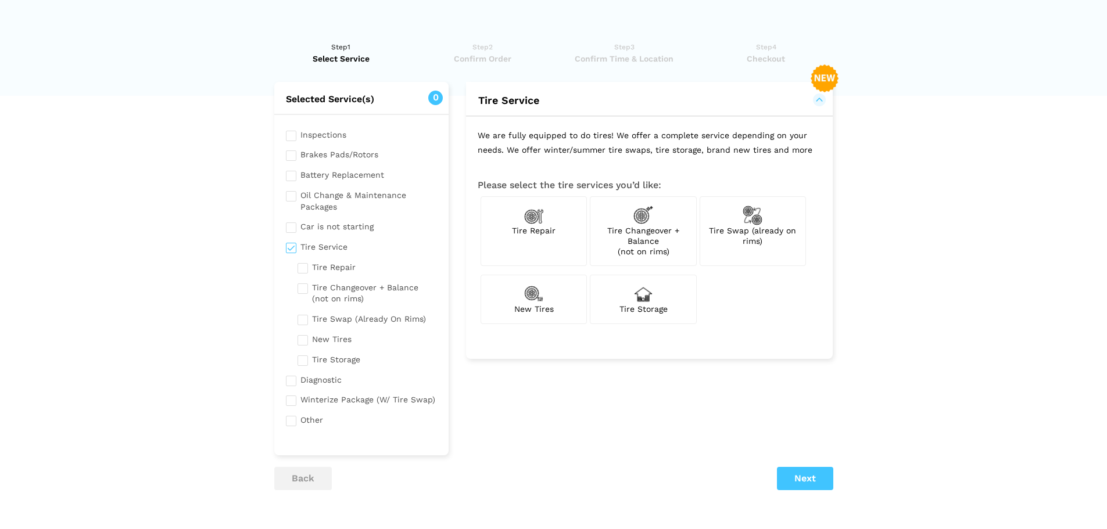
checkbox input "true"
